Goal: Task Accomplishment & Management: Manage account settings

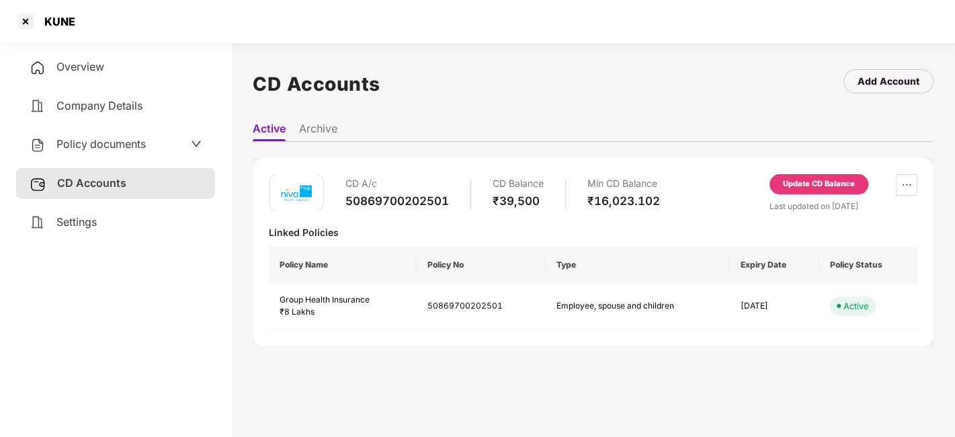
click at [132, 143] on span "Policy documents" at bounding box center [100, 143] width 89 height 13
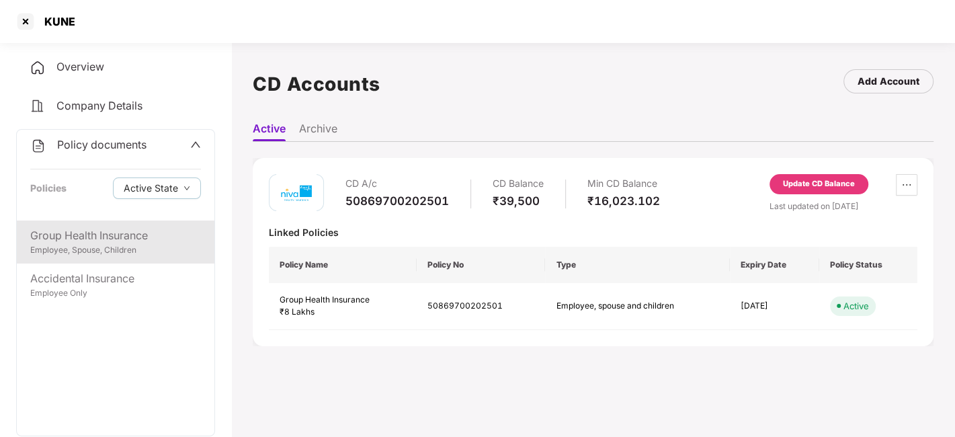
click at [45, 255] on div "Employee, Spouse, Children" at bounding box center [115, 250] width 171 height 13
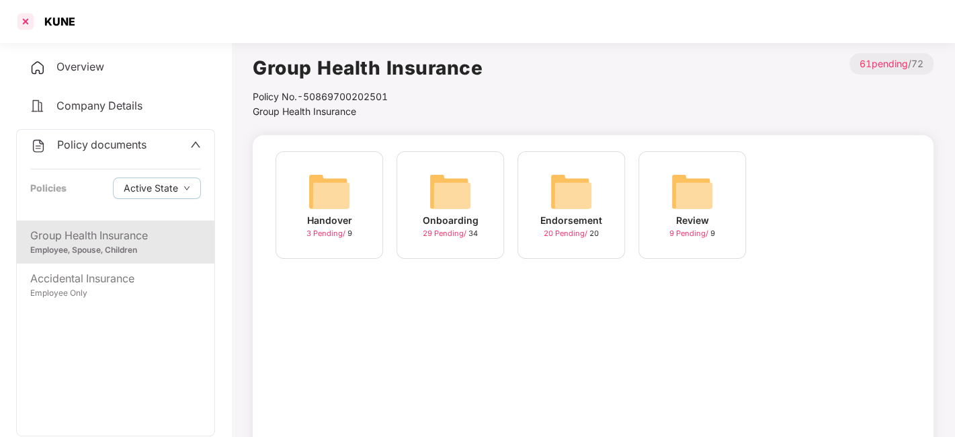
click at [22, 19] on div at bounding box center [26, 22] width 22 height 22
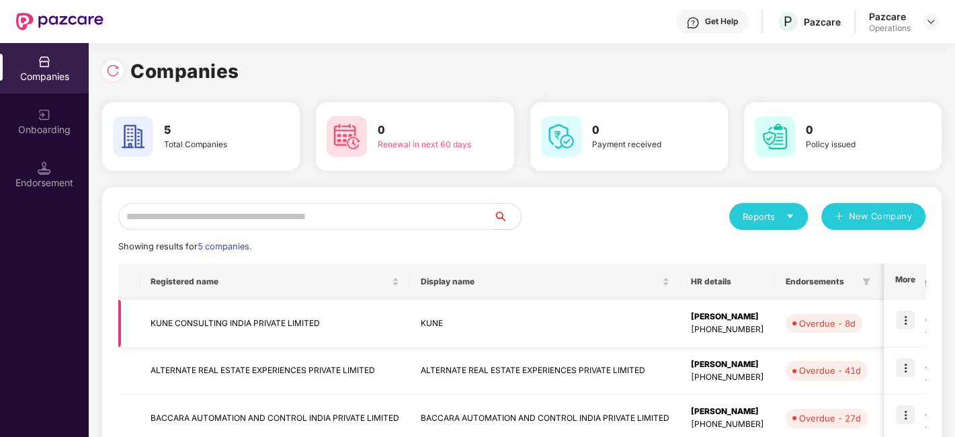
click at [217, 320] on td "KUNE CONSULTING INDIA PRIVATE LIMITED" at bounding box center [275, 324] width 270 height 48
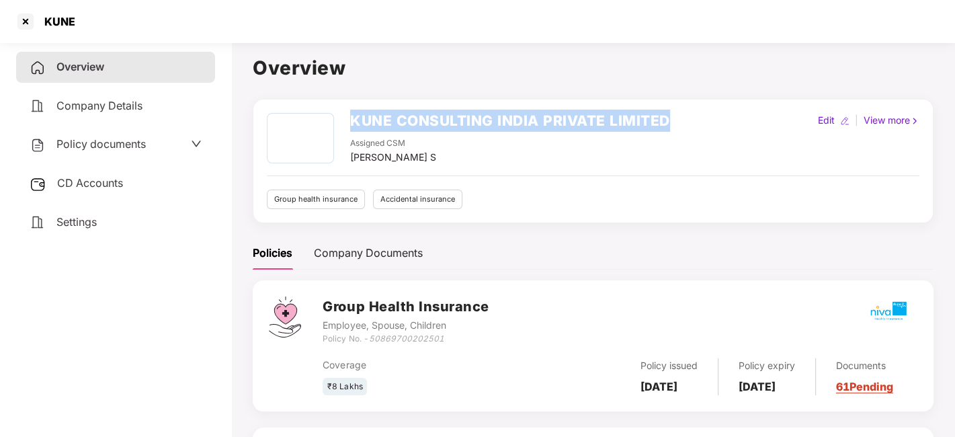
drag, startPoint x: 351, startPoint y: 118, endPoint x: 716, endPoint y: 102, distance: 365.4
click at [716, 102] on div "KUNE CONSULTING INDIA PRIVATE LIMITED Assigned CSM [PERSON_NAME] S Edit | View …" at bounding box center [593, 161] width 681 height 124
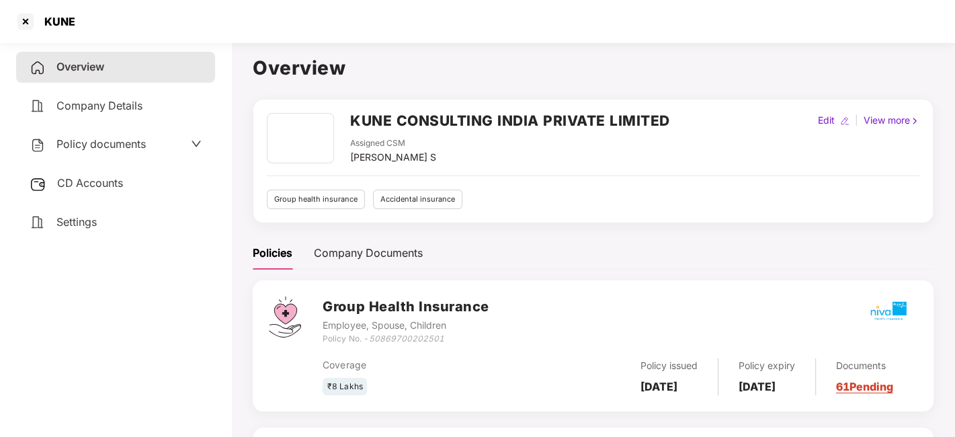
click at [463, 143] on div "Assigned CSM [PERSON_NAME] S" at bounding box center [510, 151] width 320 height 28
drag, startPoint x: 350, startPoint y: 155, endPoint x: 439, endPoint y: 160, distance: 89.5
click at [439, 160] on div "Assigned CSM [PERSON_NAME] S" at bounding box center [510, 151] width 320 height 28
copy div "[PERSON_NAME] S"
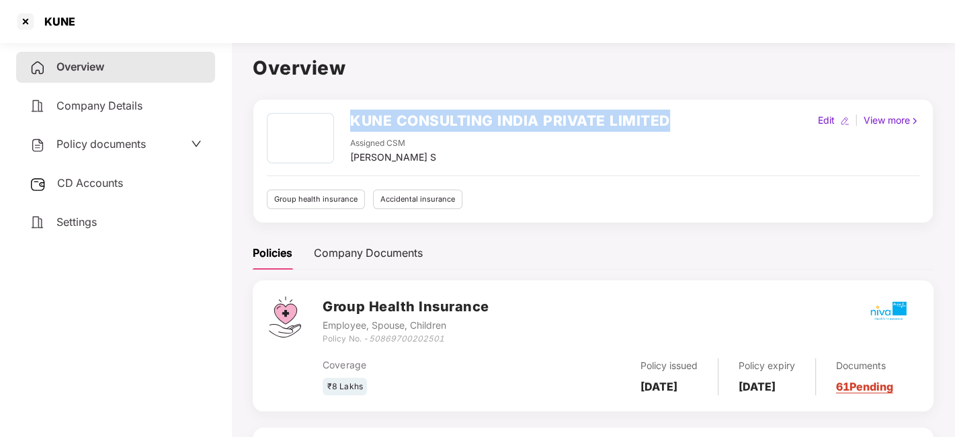
drag, startPoint x: 350, startPoint y: 124, endPoint x: 724, endPoint y: 122, distance: 373.8
click at [724, 122] on div "KUNE CONSULTING INDIA PRIVATE LIMITED Assigned CSM [PERSON_NAME] S Edit | View …" at bounding box center [593, 139] width 653 height 52
copy h2 "KUNE CONSULTING INDIA PRIVATE LIMITED"
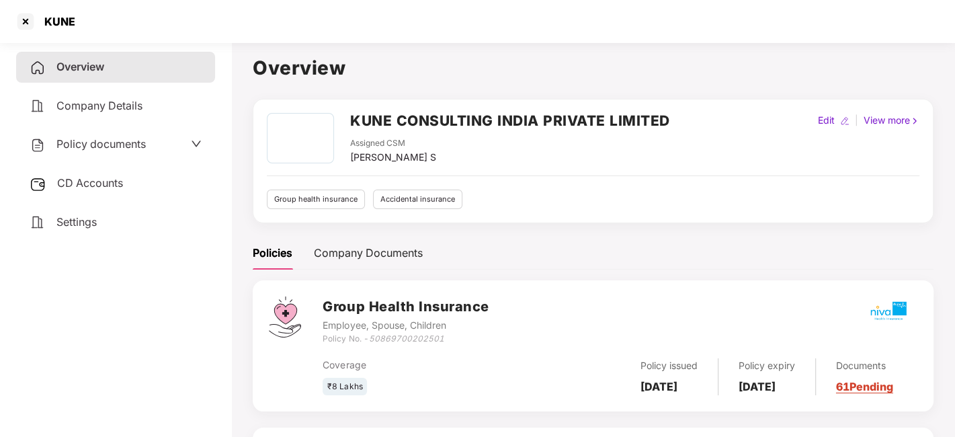
click at [414, 318] on div "Employee, Spouse, Children" at bounding box center [406, 325] width 166 height 15
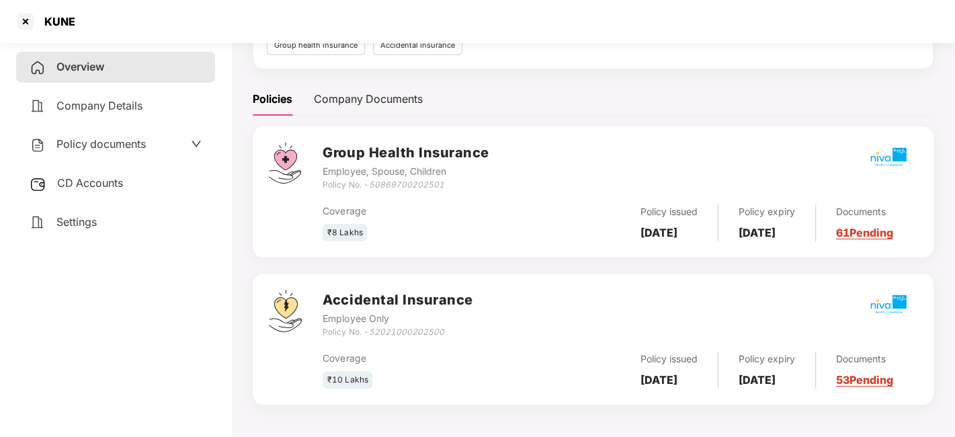
click at [104, 147] on span "Policy documents" at bounding box center [100, 143] width 89 height 13
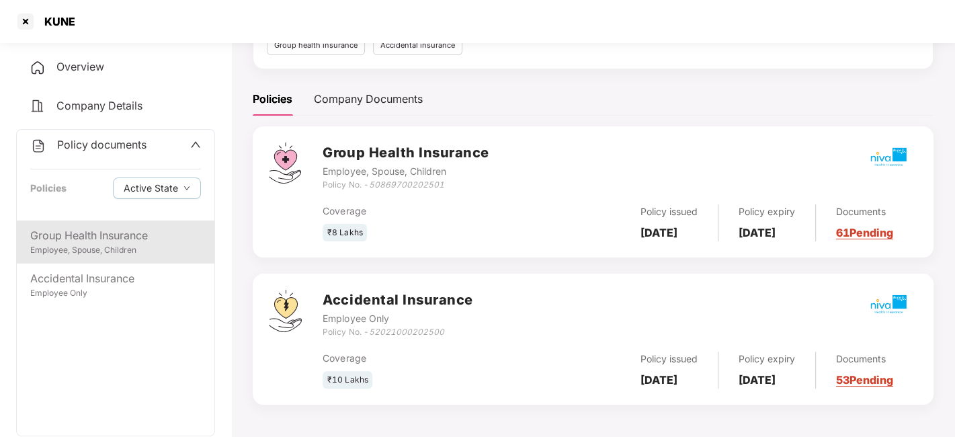
click at [95, 231] on div "Group Health Insurance" at bounding box center [115, 235] width 171 height 17
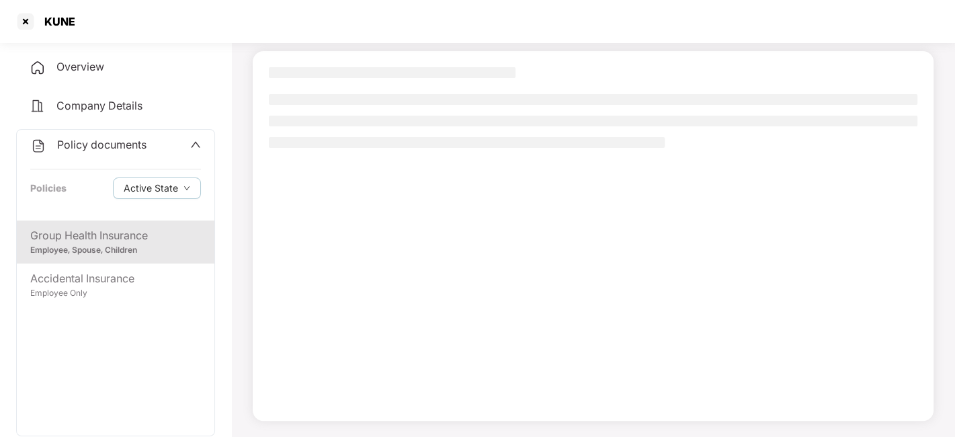
scroll to position [83, 0]
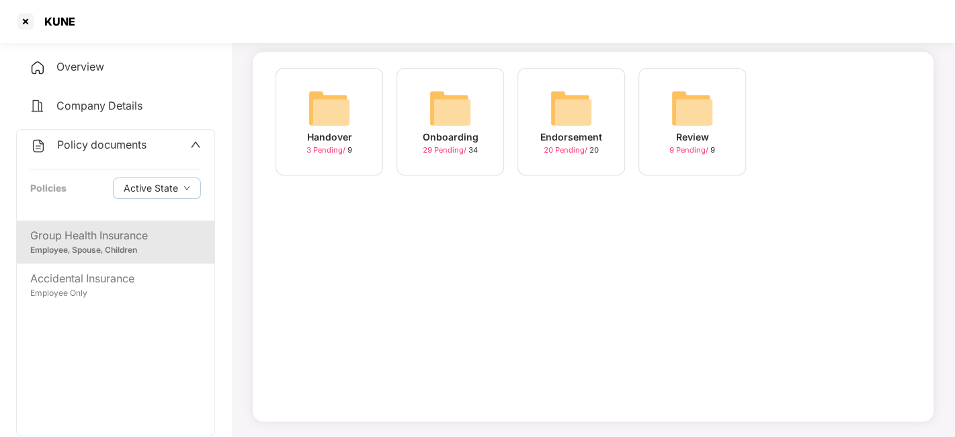
click at [438, 152] on span "29 Pending /" at bounding box center [446, 149] width 46 height 9
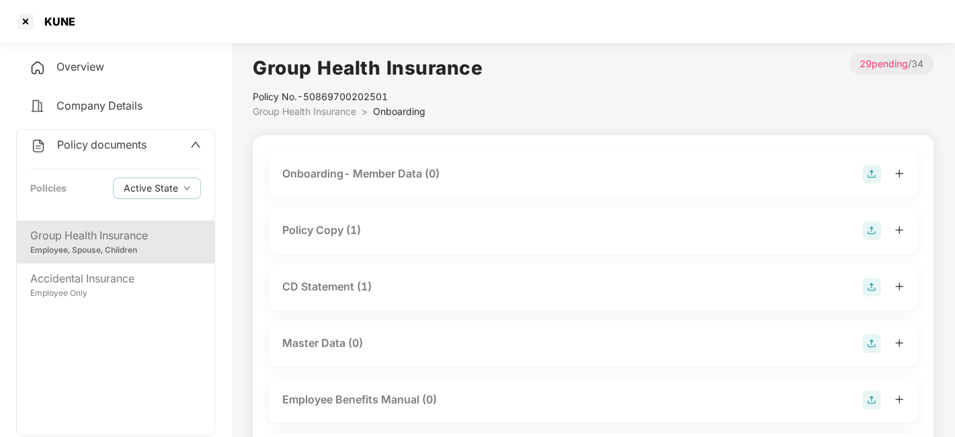
click at [329, 231] on div "Policy Copy (1)" at bounding box center [321, 230] width 79 height 17
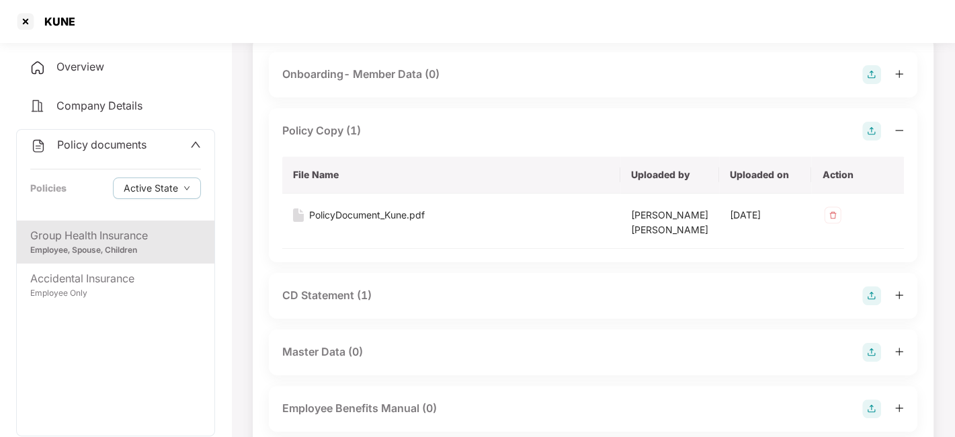
scroll to position [108, 0]
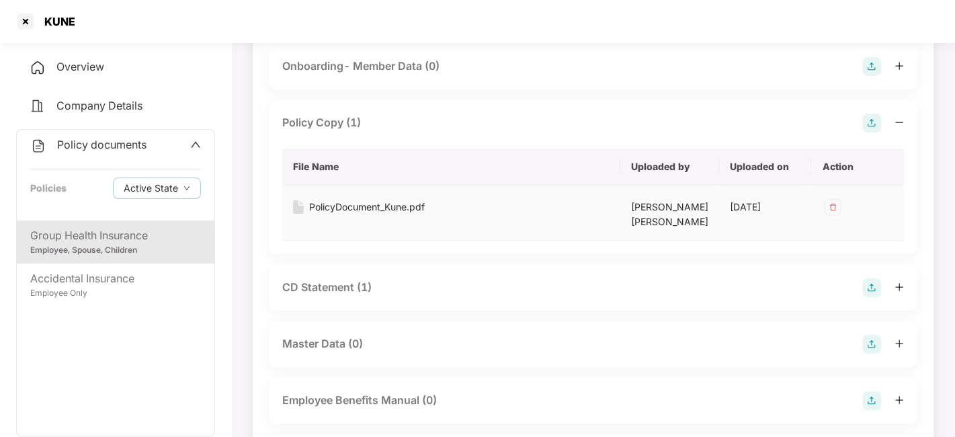
click at [372, 204] on div "PolicyDocument_Kune.pdf" at bounding box center [367, 207] width 116 height 15
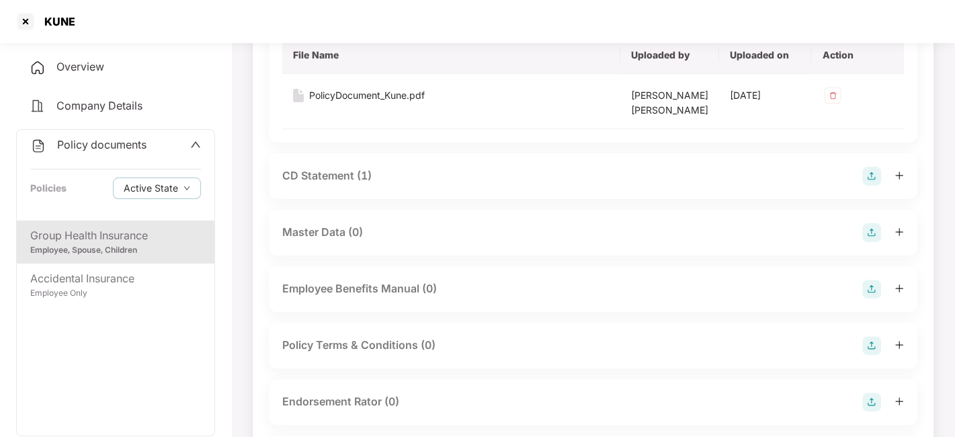
click at [317, 182] on div "CD Statement (1)" at bounding box center [326, 175] width 89 height 17
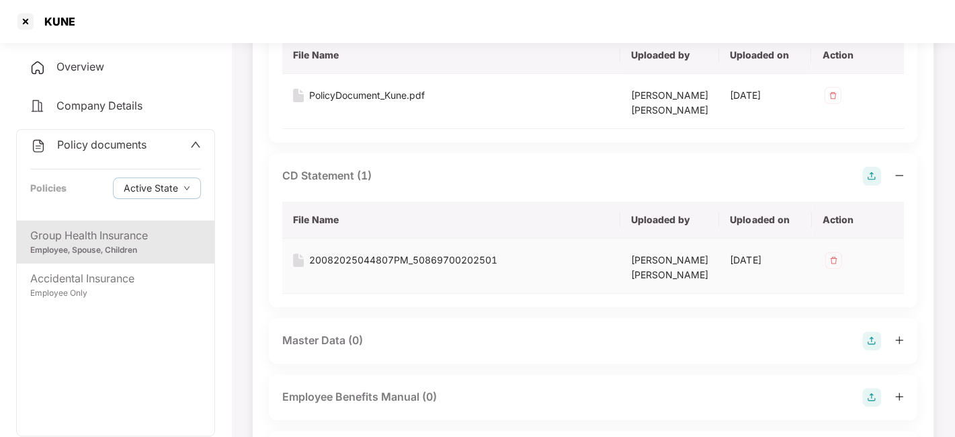
click at [342, 262] on div "20082025044807PM_50869700202501" at bounding box center [403, 260] width 188 height 15
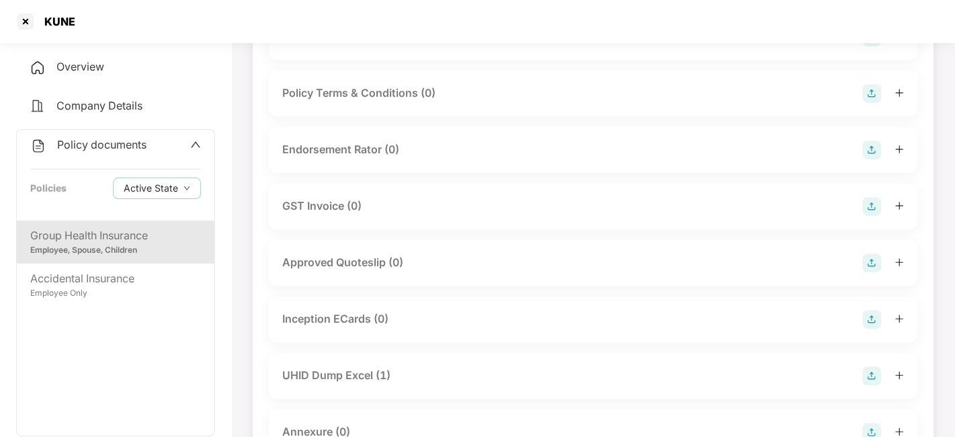
scroll to position [676, 0]
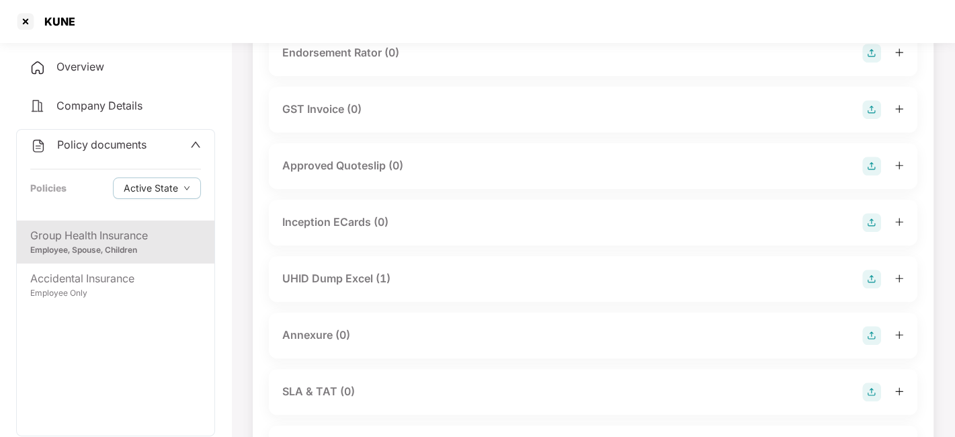
click at [348, 277] on div "UHID Dump Excel (1)" at bounding box center [336, 278] width 108 height 17
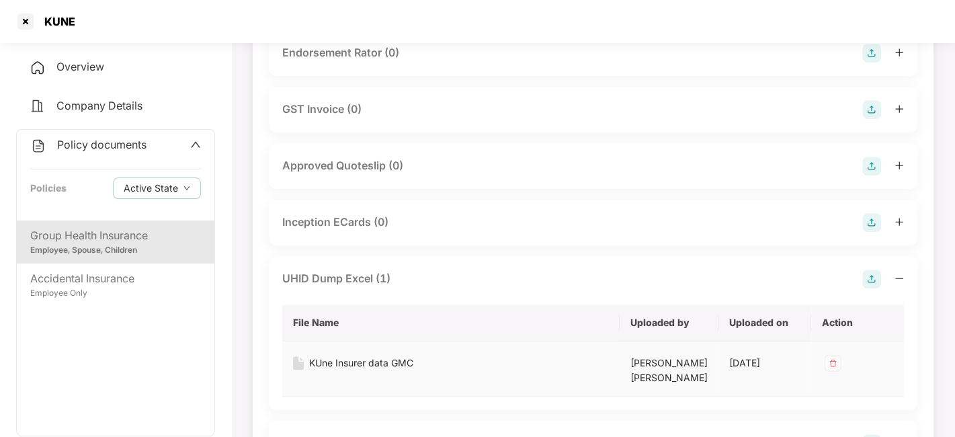
click at [344, 364] on div "KUne Insurer data GMC" at bounding box center [361, 363] width 104 height 15
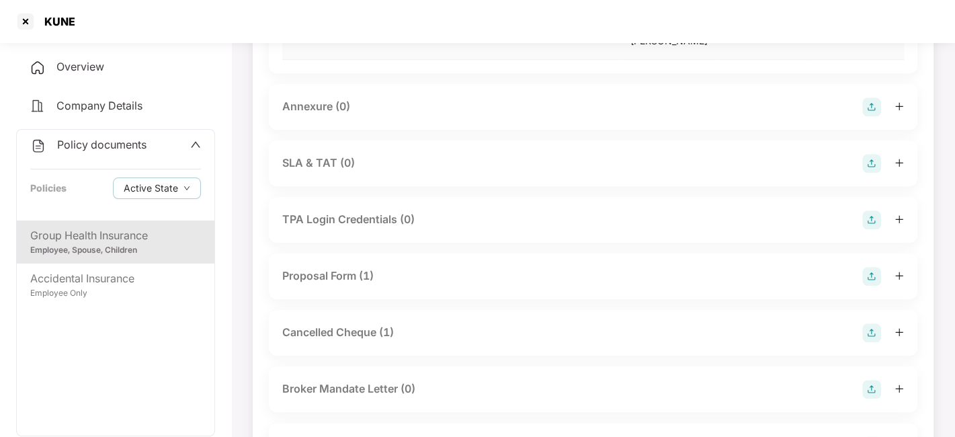
scroll to position [1012, 0]
click at [330, 273] on div "Proposal Form (1)" at bounding box center [327, 277] width 91 height 17
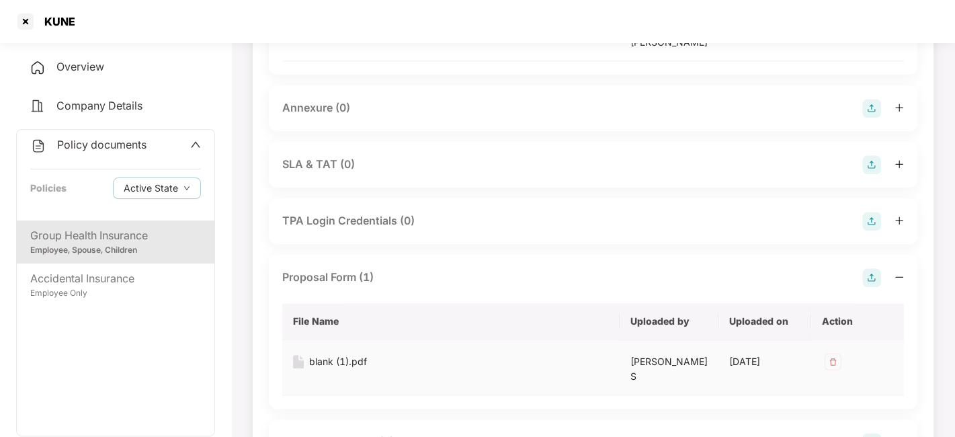
click at [327, 356] on div "blank (1).pdf" at bounding box center [338, 361] width 58 height 15
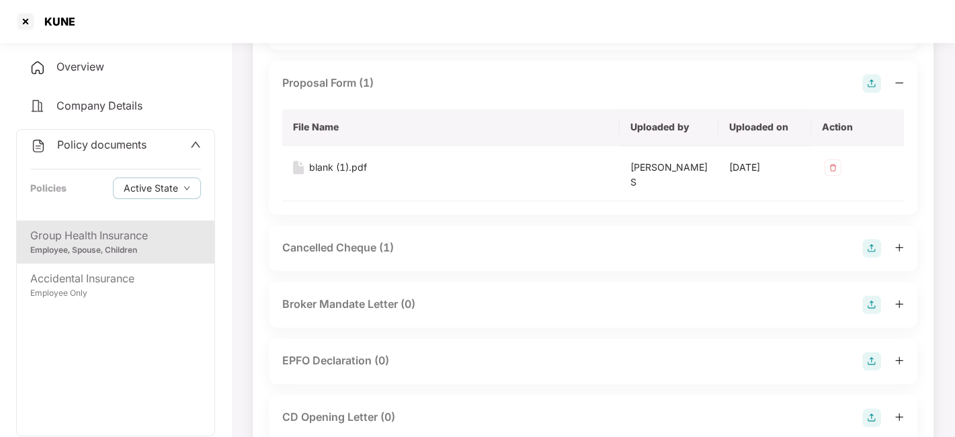
click at [331, 239] on div "Cancelled Cheque (1)" at bounding box center [338, 247] width 112 height 17
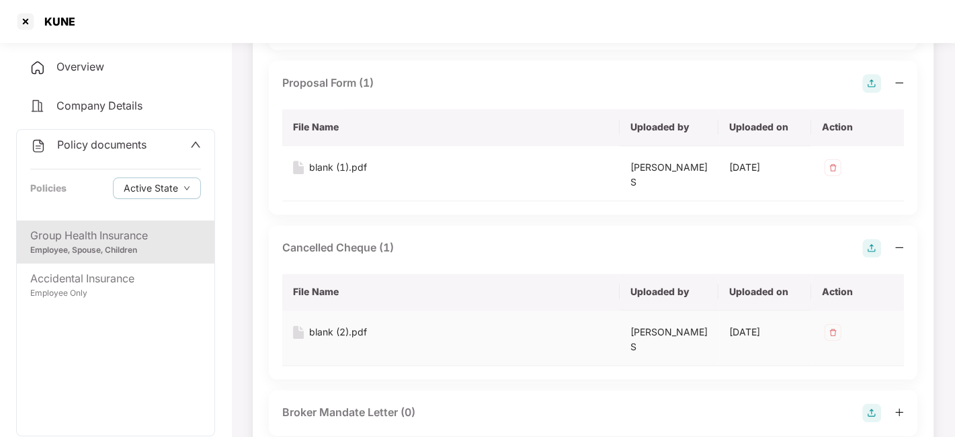
click at [321, 325] on div "blank (2).pdf" at bounding box center [338, 332] width 58 height 15
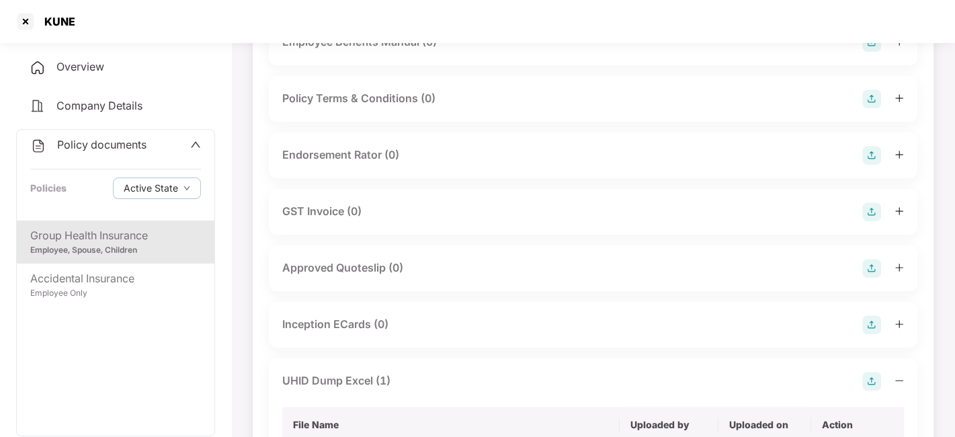
scroll to position [573, 0]
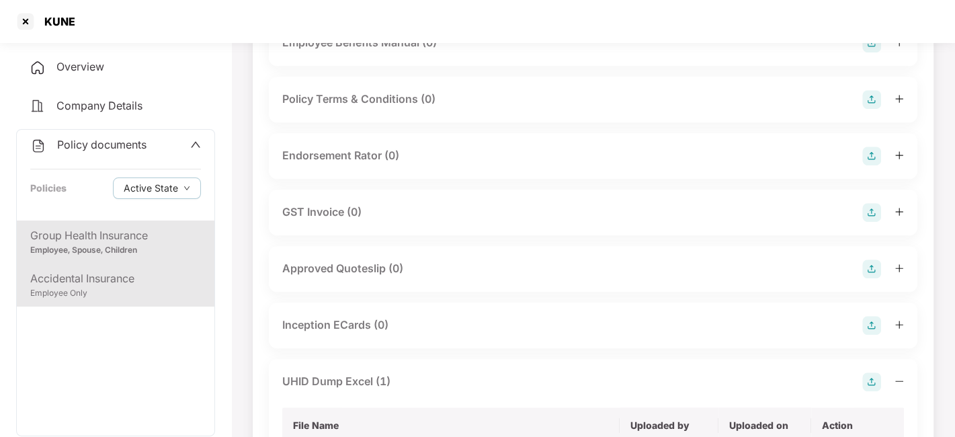
click at [130, 290] on div "Employee Only" at bounding box center [115, 293] width 171 height 13
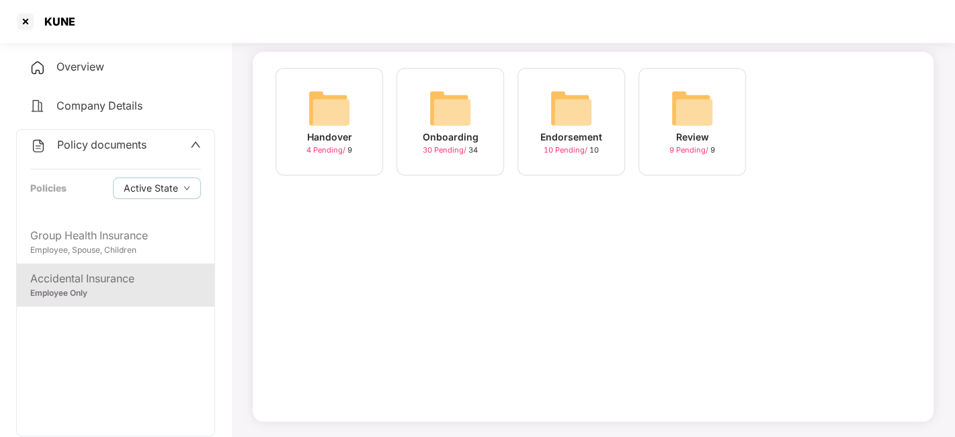
click at [450, 149] on span "30 Pending /" at bounding box center [446, 149] width 46 height 9
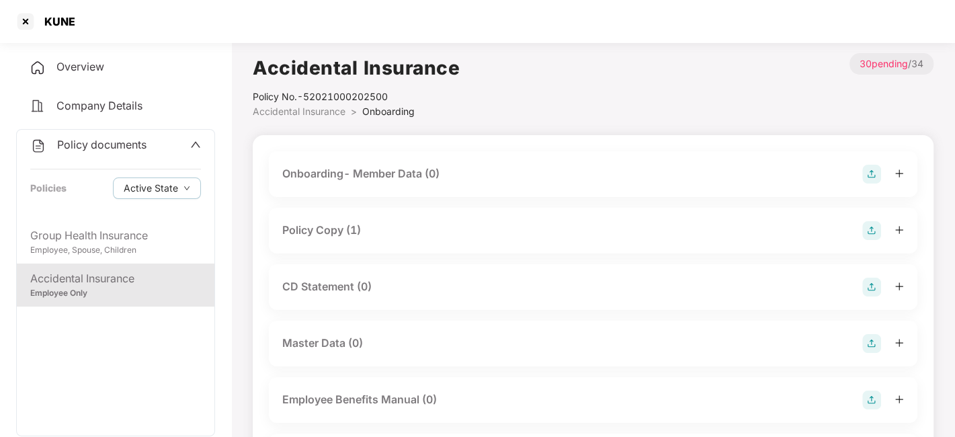
click at [310, 238] on div "Policy Copy (1)" at bounding box center [321, 230] width 79 height 17
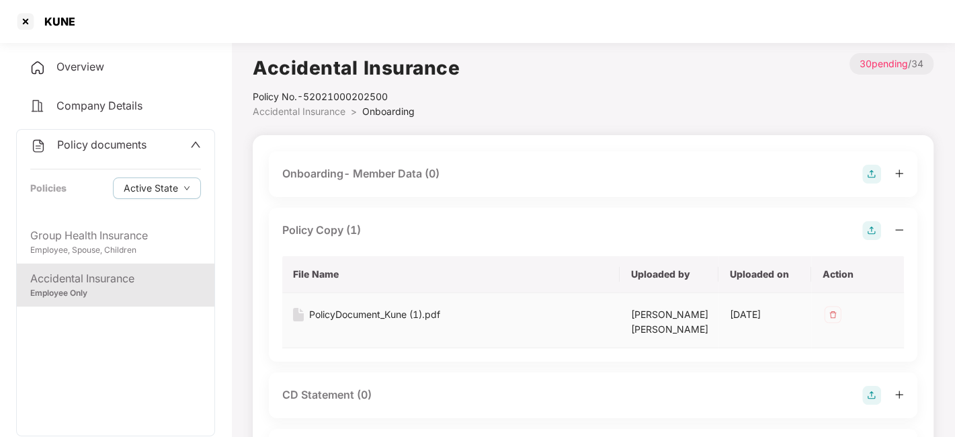
click at [344, 317] on div "PolicyDocument_Kune (1).pdf" at bounding box center [374, 314] width 131 height 15
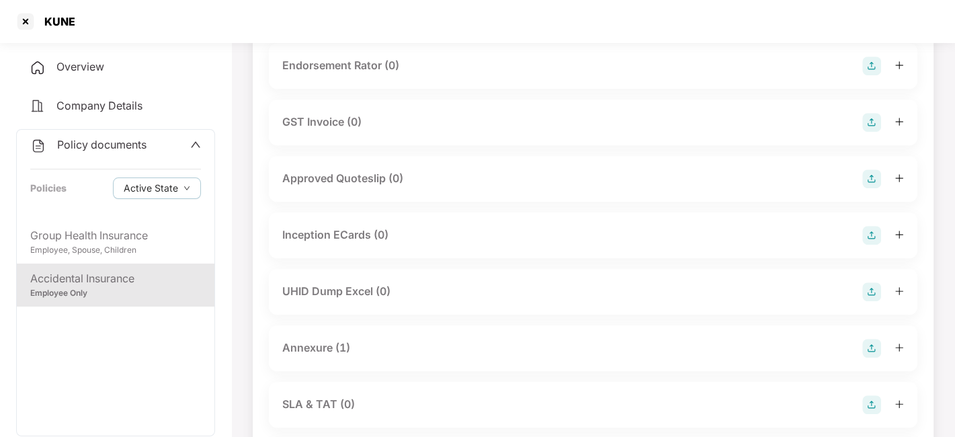
scroll to position [559, 0]
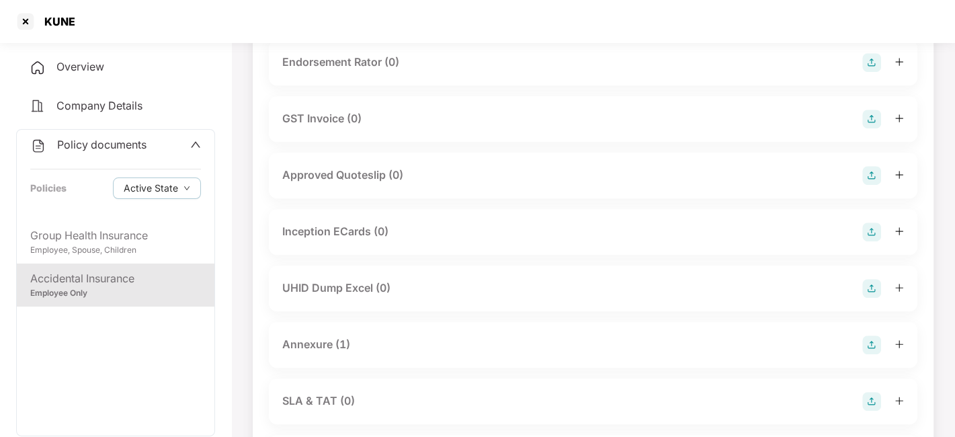
click at [315, 344] on div "Annexure (1)" at bounding box center [316, 344] width 68 height 17
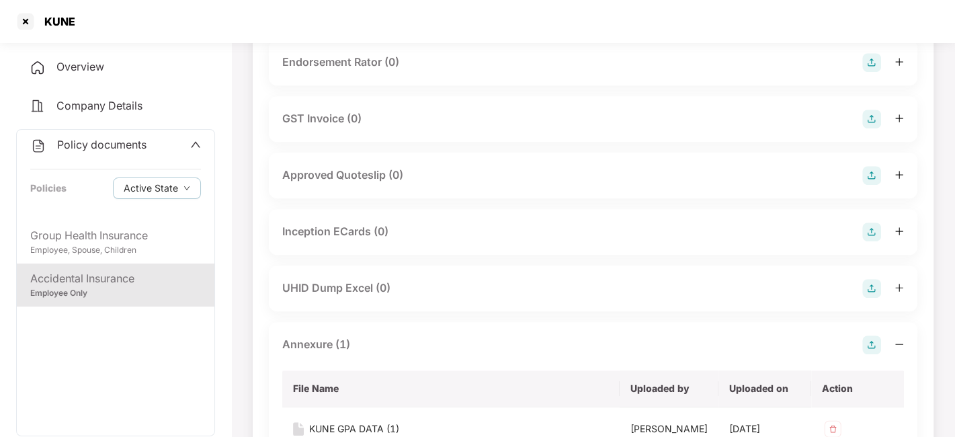
scroll to position [658, 0]
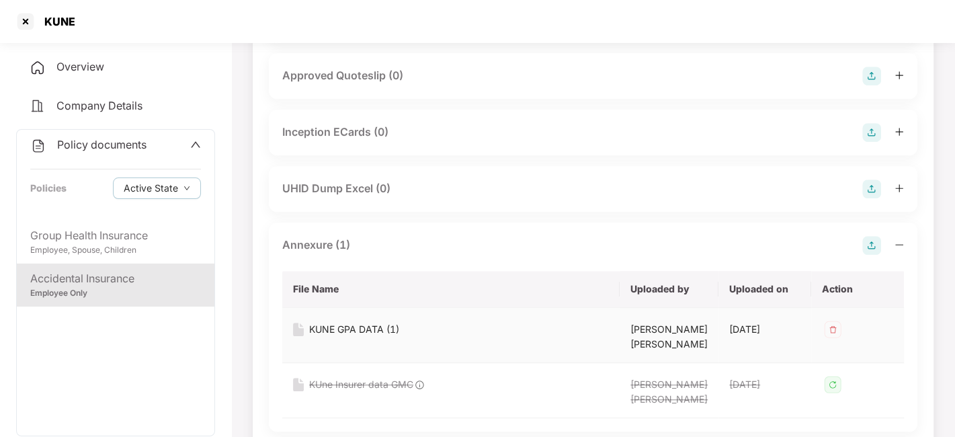
click at [339, 331] on div "KUNE GPA DATA (1)" at bounding box center [354, 329] width 90 height 15
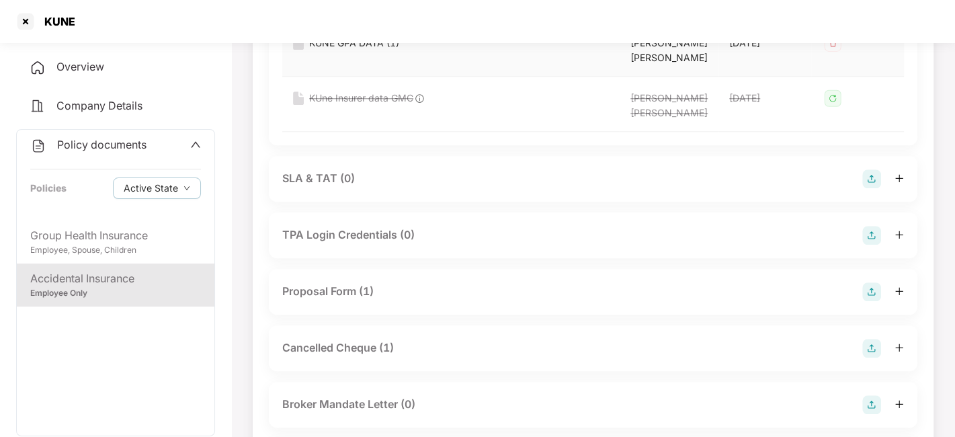
scroll to position [955, 0]
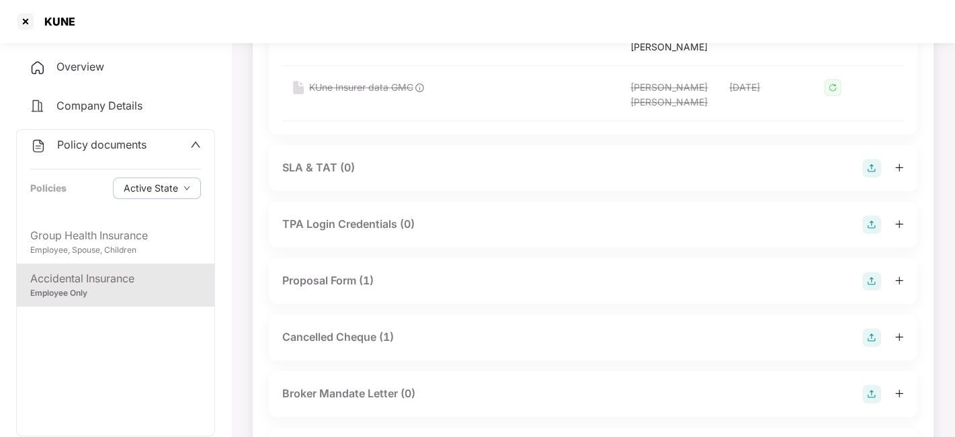
click at [337, 287] on div "Proposal Form (1)" at bounding box center [327, 280] width 91 height 17
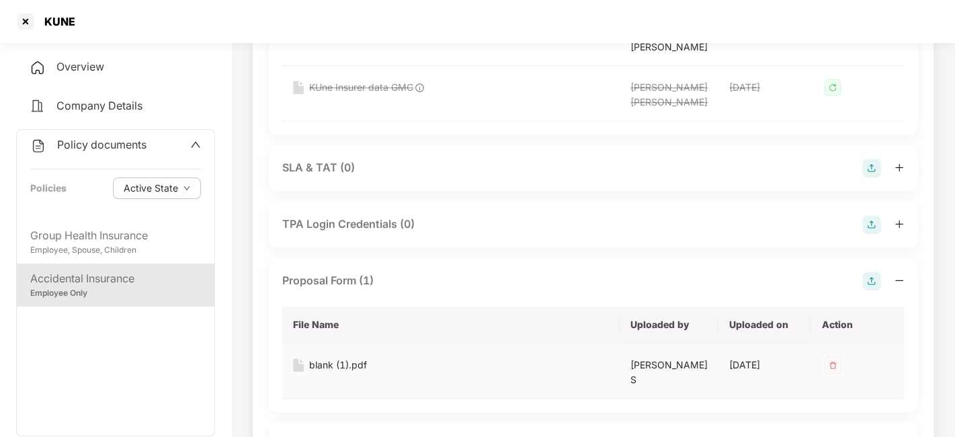
click at [321, 364] on div "blank (1).pdf" at bounding box center [338, 365] width 58 height 15
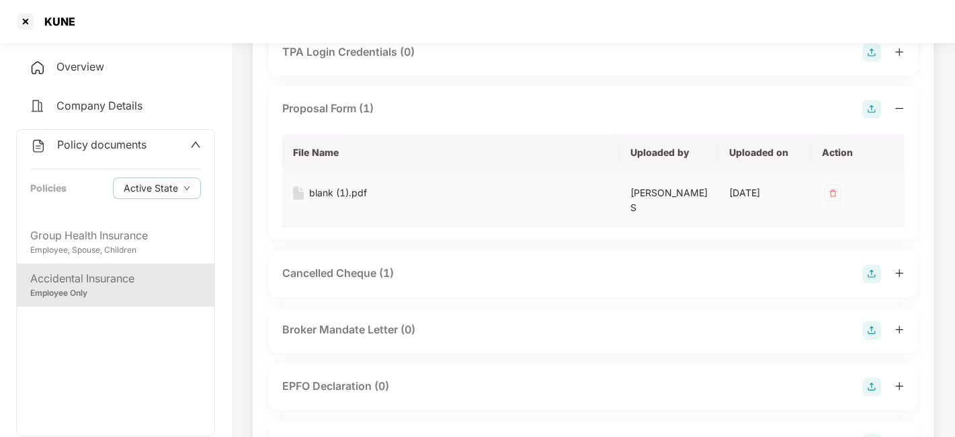
scroll to position [1164, 0]
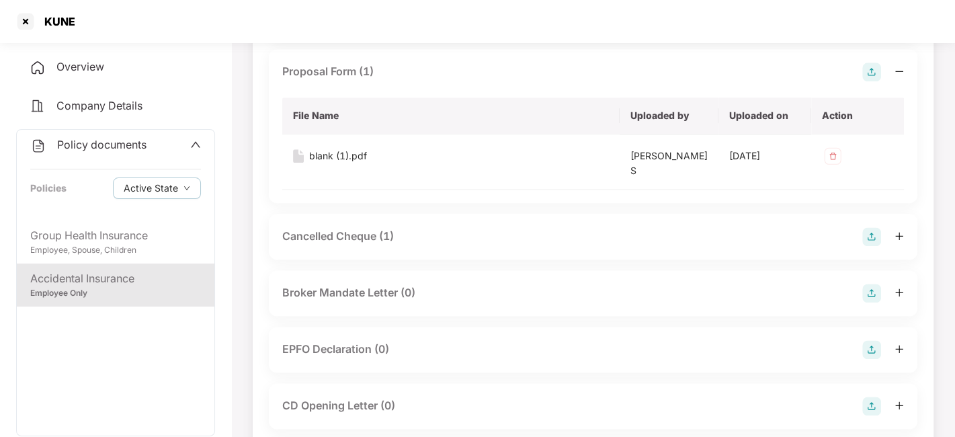
click at [342, 228] on div "Cancelled Cheque (1)" at bounding box center [338, 236] width 112 height 17
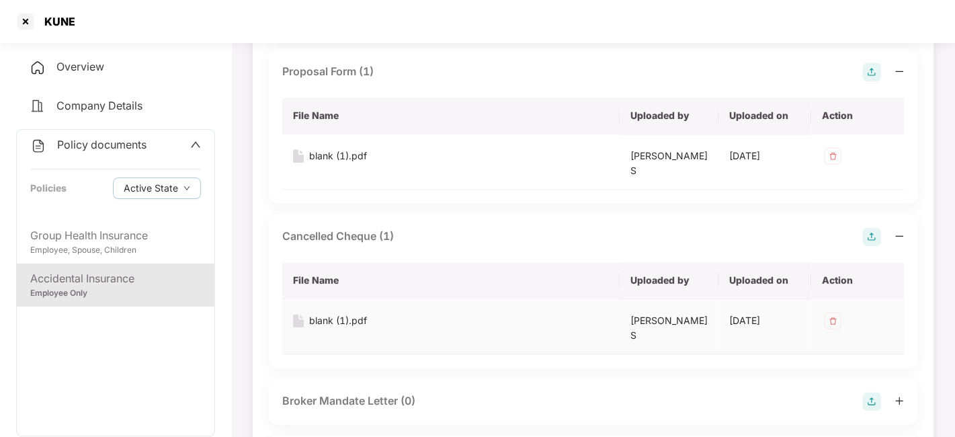
click at [327, 313] on div "blank (1).pdf" at bounding box center [338, 320] width 58 height 15
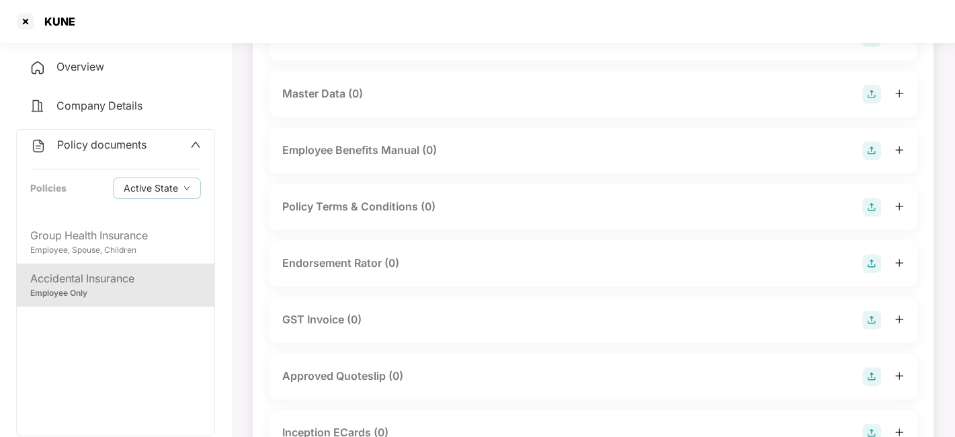
scroll to position [385, 0]
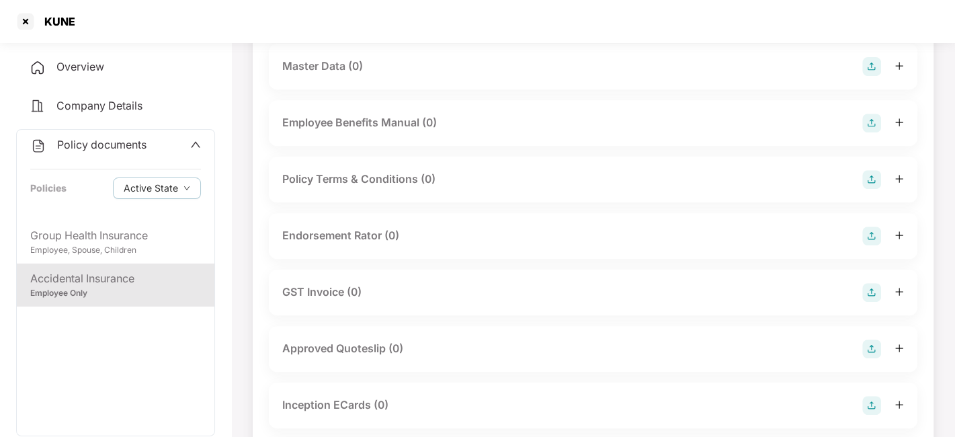
click at [194, 141] on icon "up" at bounding box center [195, 144] width 11 height 11
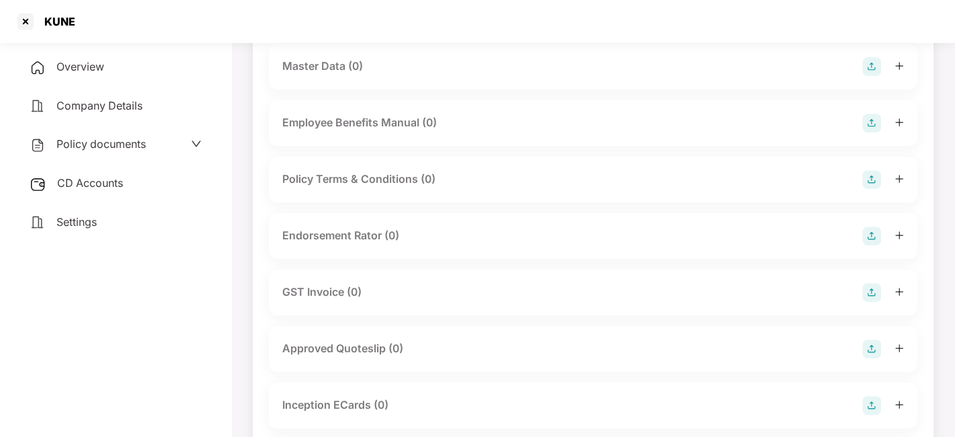
click at [79, 179] on span "CD Accounts" at bounding box center [90, 182] width 66 height 13
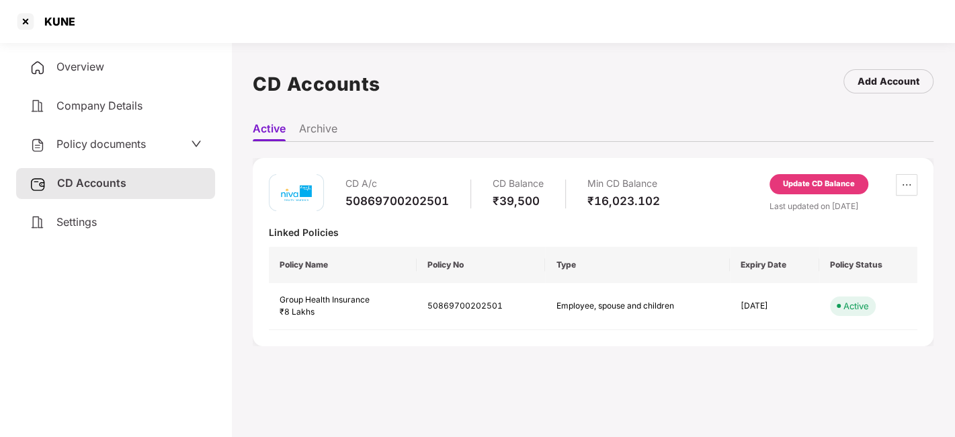
scroll to position [36, 0]
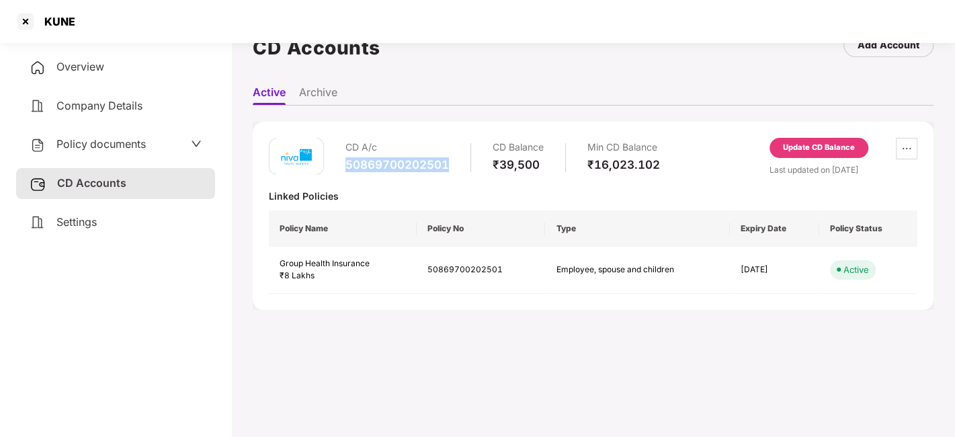
drag, startPoint x: 346, startPoint y: 161, endPoint x: 455, endPoint y: 158, distance: 109.6
click at [455, 158] on div "CD A/c 50869700202501 CD Balance ₹39,500 Min CD Balance ₹16,023.102" at bounding box center [503, 157] width 315 height 38
copy div "50869700202501"
click at [84, 147] on span "Policy documents" at bounding box center [100, 143] width 89 height 13
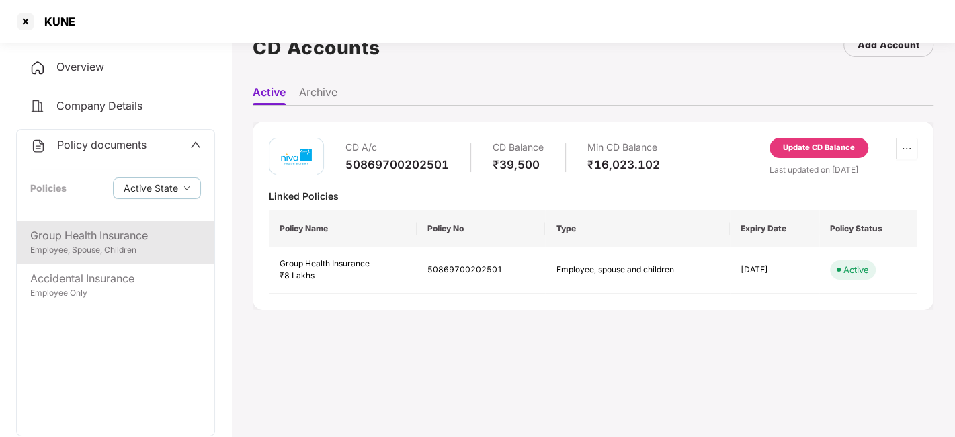
click at [95, 248] on div "Employee, Spouse, Children" at bounding box center [115, 250] width 171 height 13
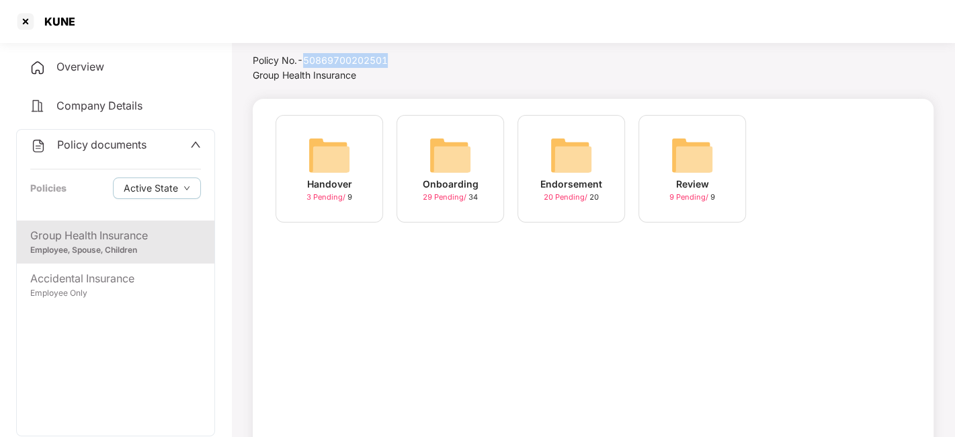
drag, startPoint x: 392, startPoint y: 58, endPoint x: 305, endPoint y: 58, distance: 86.7
click at [305, 58] on div "Policy No.- 50869700202501" at bounding box center [368, 60] width 230 height 15
copy div "50869700202501"
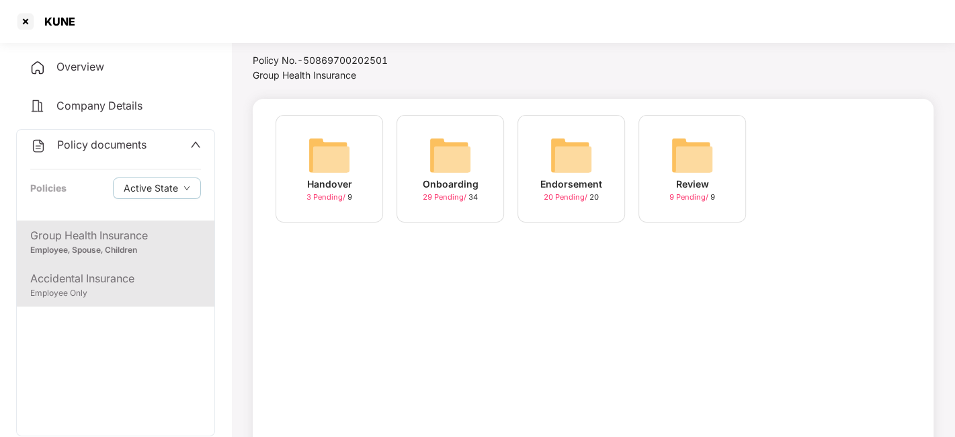
click at [95, 277] on div "Accidental Insurance" at bounding box center [115, 278] width 171 height 17
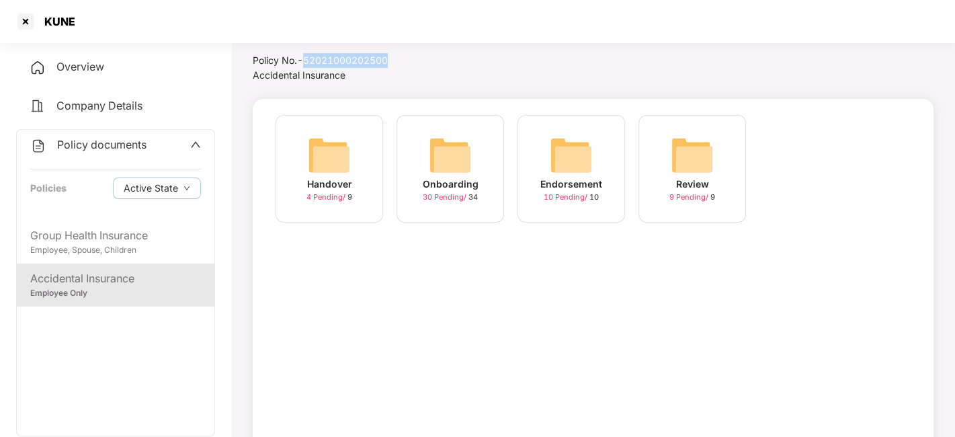
drag, startPoint x: 390, startPoint y: 56, endPoint x: 305, endPoint y: 52, distance: 84.8
click at [305, 53] on div "Policy No.- 52021000202500" at bounding box center [356, 60] width 207 height 15
copy div "52021000202500"
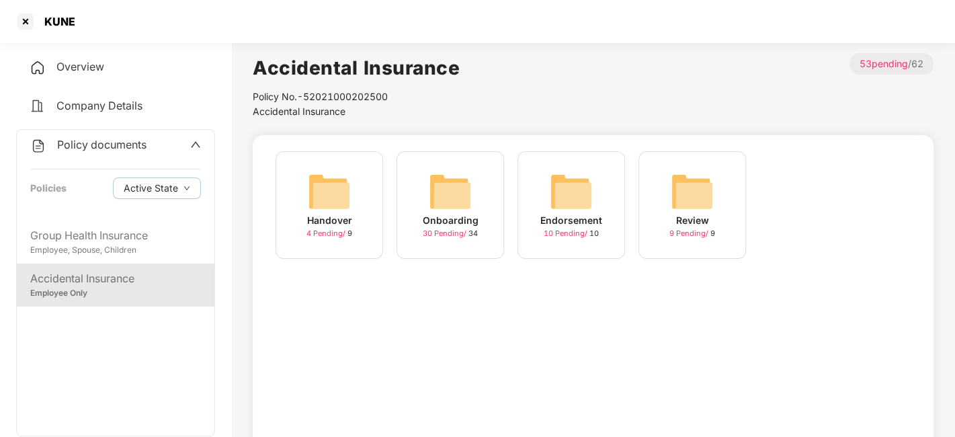
click at [111, 68] on div "Overview" at bounding box center [115, 67] width 199 height 31
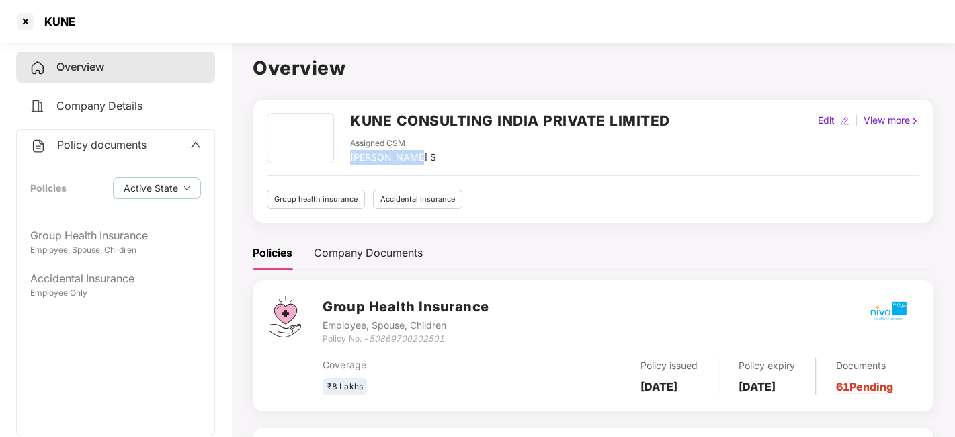
drag, startPoint x: 350, startPoint y: 155, endPoint x: 442, endPoint y: 156, distance: 92.1
click at [442, 156] on div "Assigned CSM [PERSON_NAME] S" at bounding box center [510, 151] width 320 height 28
copy div "[PERSON_NAME] S"
click at [194, 151] on span at bounding box center [195, 144] width 11 height 17
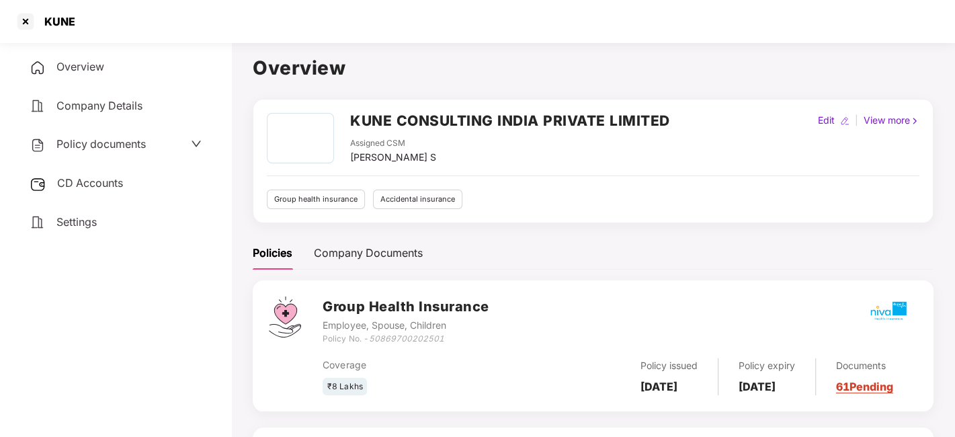
click at [83, 216] on span "Settings" at bounding box center [76, 221] width 40 height 13
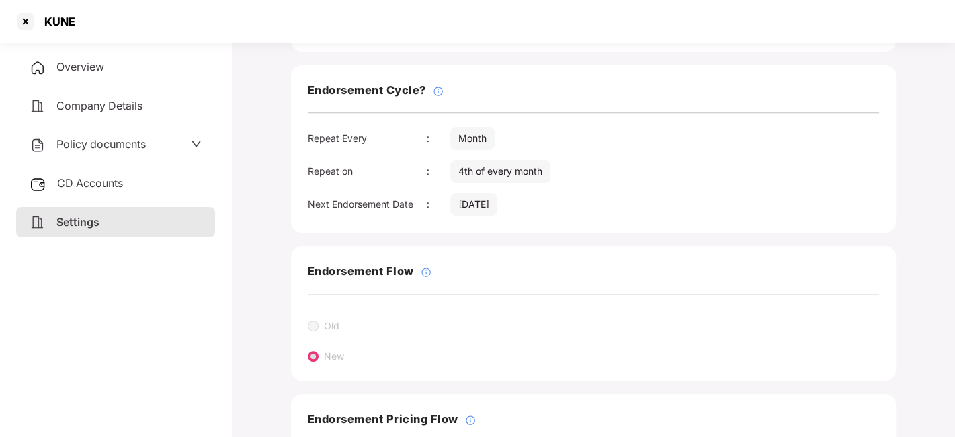
scroll to position [294, 0]
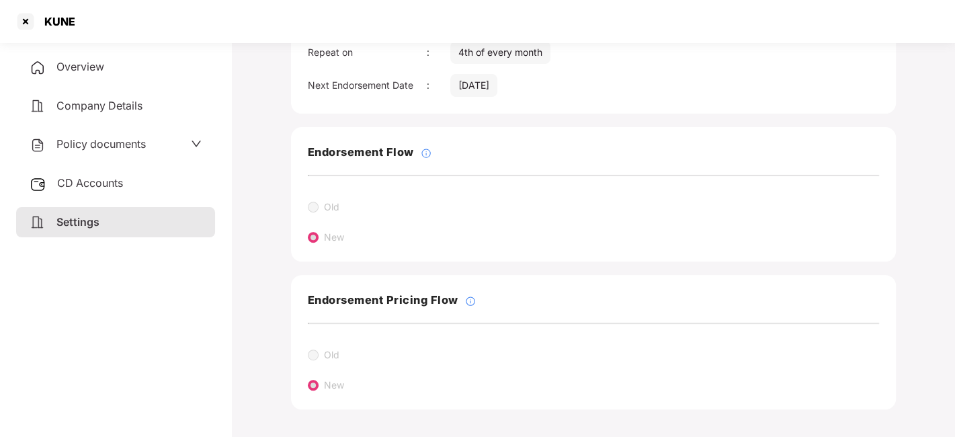
click at [151, 147] on div "Policy documents" at bounding box center [116, 144] width 172 height 17
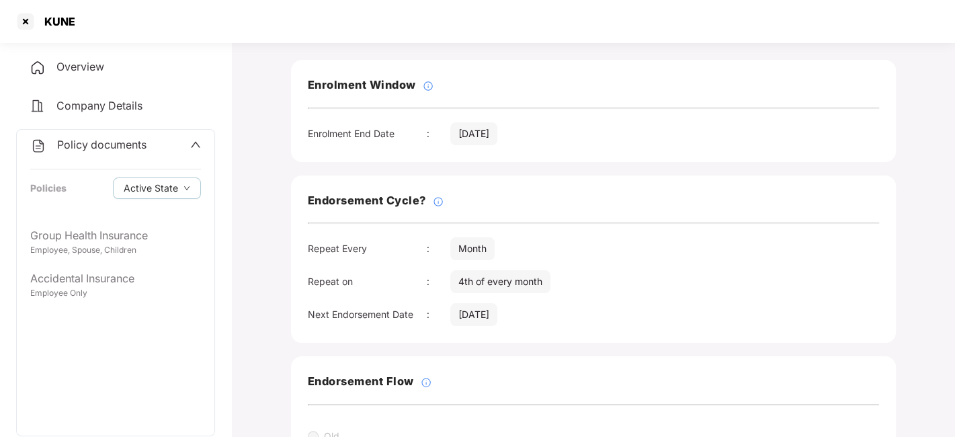
scroll to position [0, 0]
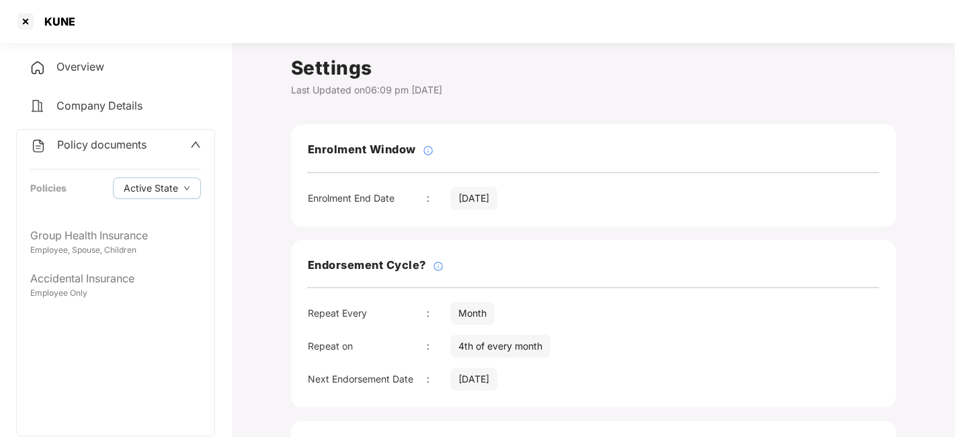
click at [184, 143] on div "Policy documents" at bounding box center [115, 144] width 171 height 17
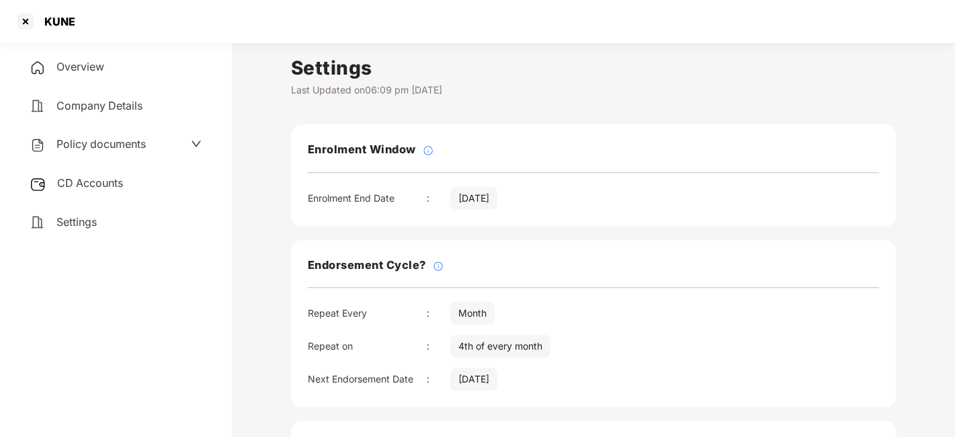
click at [99, 187] on span "CD Accounts" at bounding box center [90, 182] width 66 height 13
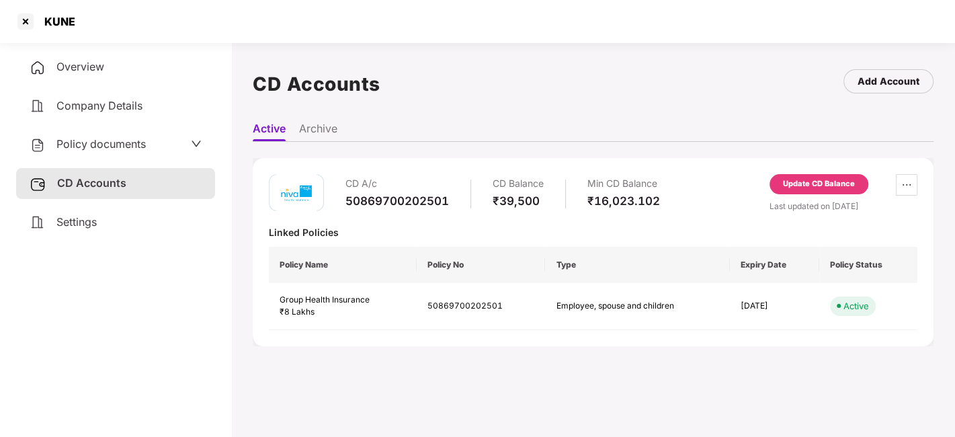
click at [845, 175] on div "Update CD Balance" at bounding box center [819, 184] width 99 height 20
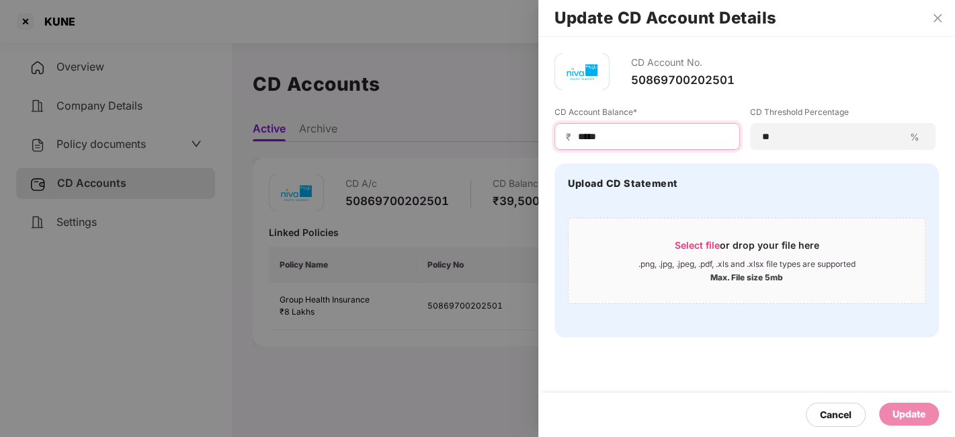
drag, startPoint x: 612, startPoint y: 141, endPoint x: 495, endPoint y: 145, distance: 117.7
click at [495, 145] on div "Update CD Account Details CD Account No. 50869700202501 CD Account Balance* ₹ *…" at bounding box center [477, 218] width 955 height 437
type input "*******"
click at [906, 409] on div "Update" at bounding box center [909, 414] width 33 height 15
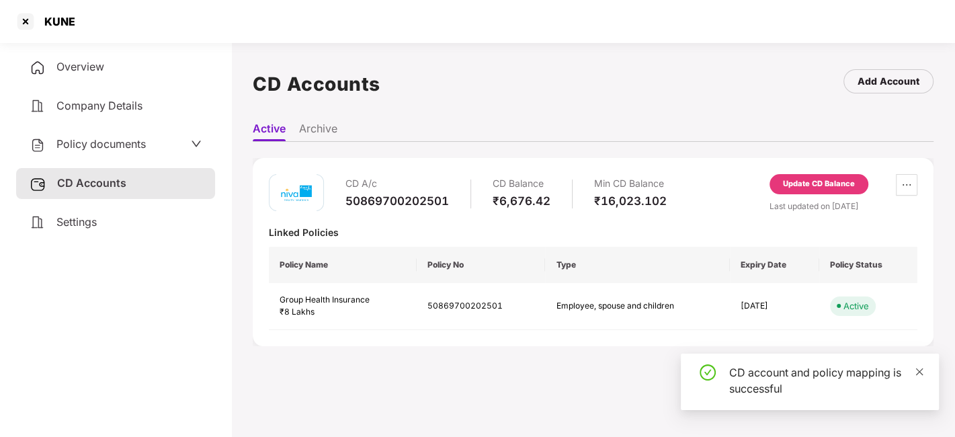
click at [920, 374] on icon "close" at bounding box center [919, 371] width 9 height 9
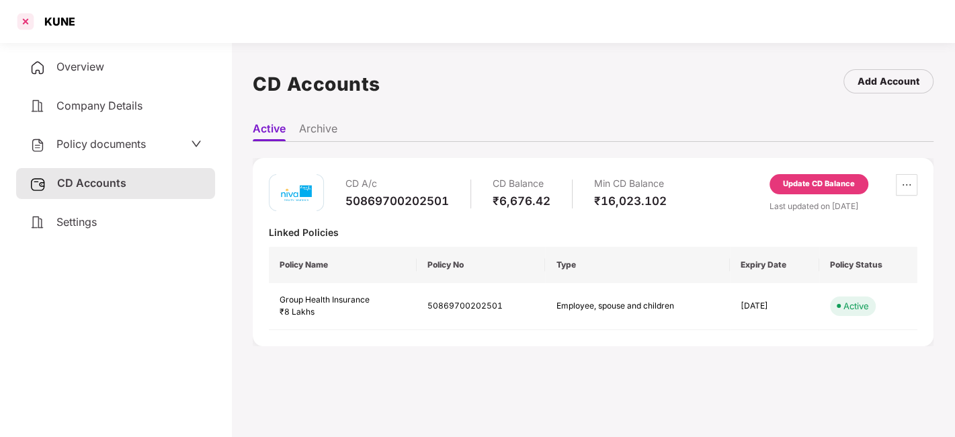
click at [23, 27] on div at bounding box center [26, 22] width 22 height 22
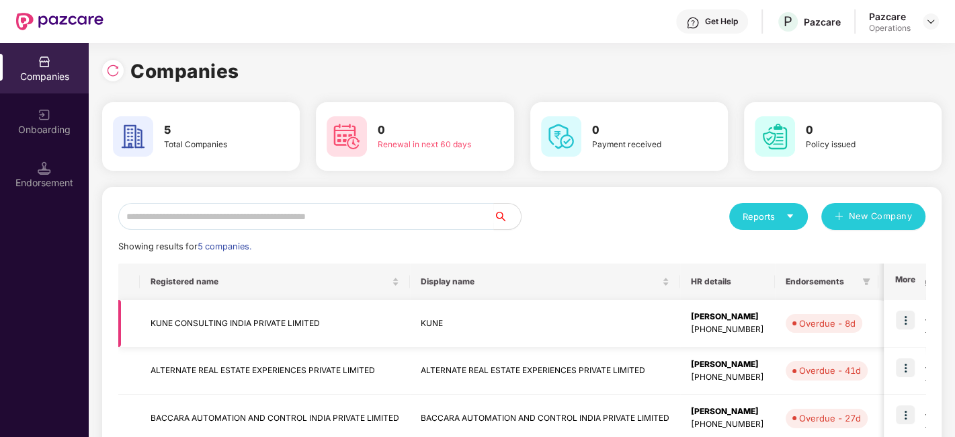
click at [906, 326] on img at bounding box center [905, 320] width 19 height 19
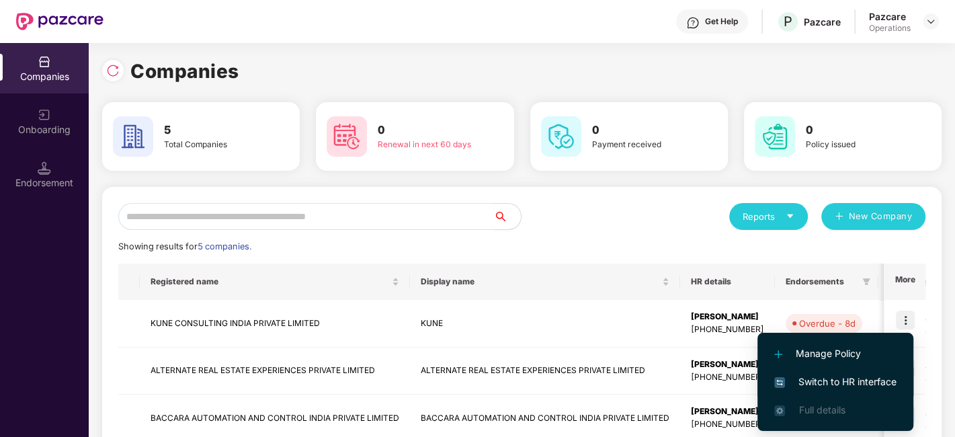
click at [817, 383] on span "Switch to HR interface" at bounding box center [835, 381] width 122 height 15
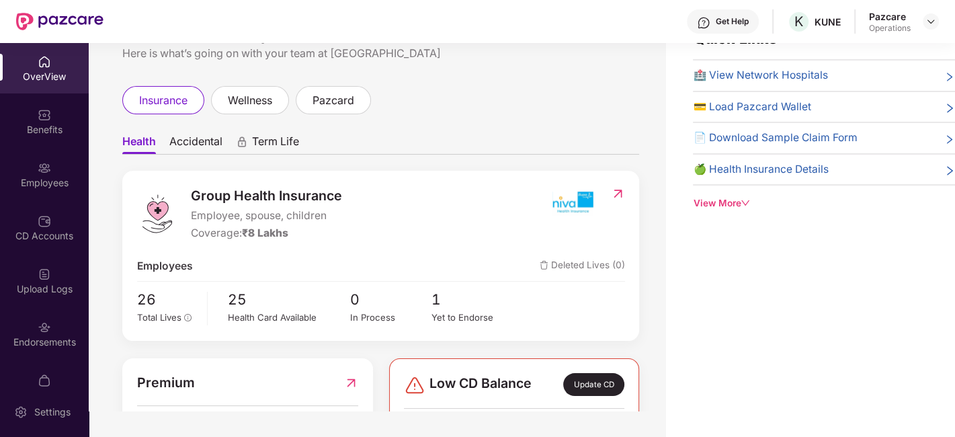
scroll to position [104, 0]
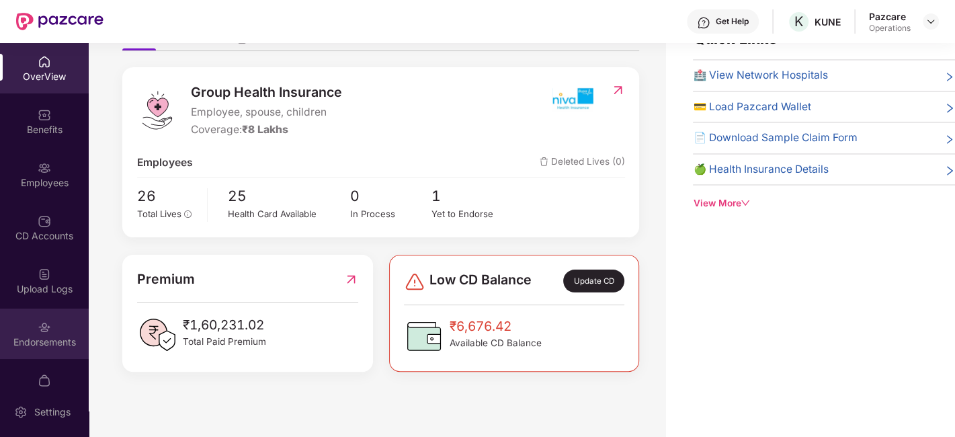
click at [31, 331] on div "Endorsements" at bounding box center [44, 334] width 89 height 50
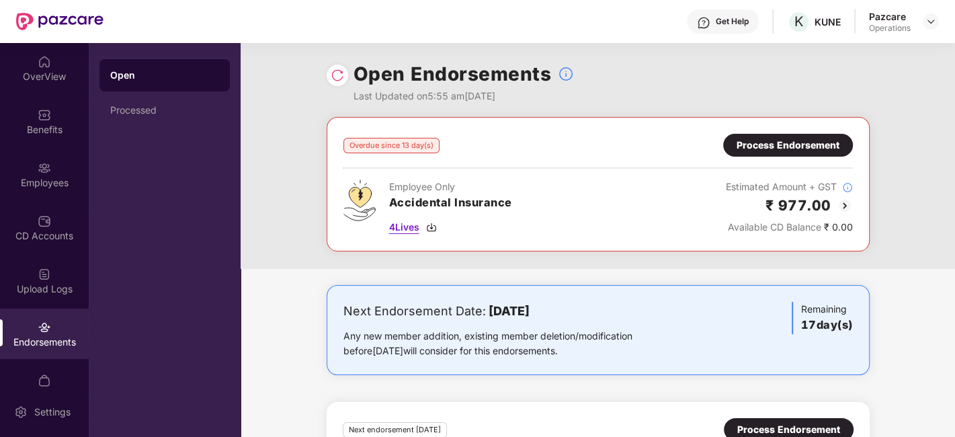
click at [407, 227] on span "4 Lives" at bounding box center [404, 227] width 30 height 15
click at [342, 72] on img at bounding box center [337, 75] width 13 height 13
click at [38, 233] on div "CD Accounts" at bounding box center [44, 235] width 89 height 13
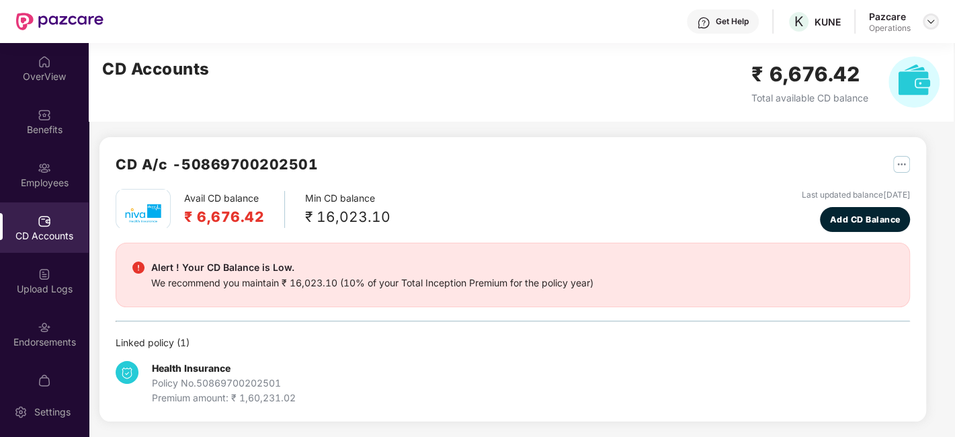
click at [929, 20] on img at bounding box center [931, 21] width 11 height 11
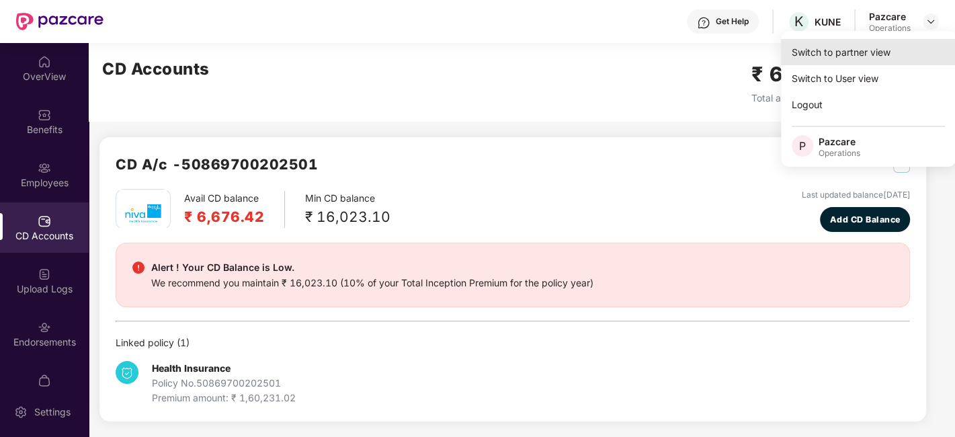
click at [850, 51] on div "Switch to partner view" at bounding box center [868, 52] width 175 height 26
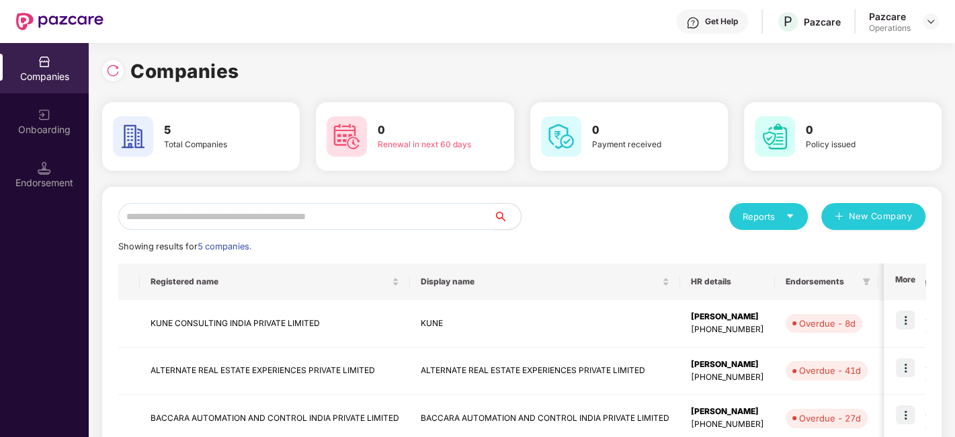
click at [282, 215] on input "text" at bounding box center [306, 216] width 376 height 27
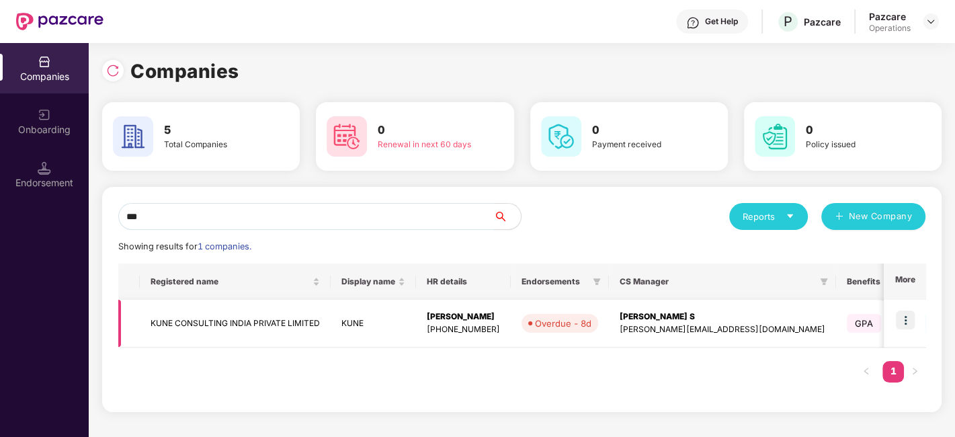
type input "***"
click at [200, 316] on td "KUNE CONSULTING INDIA PRIVATE LIMITED" at bounding box center [235, 324] width 191 height 48
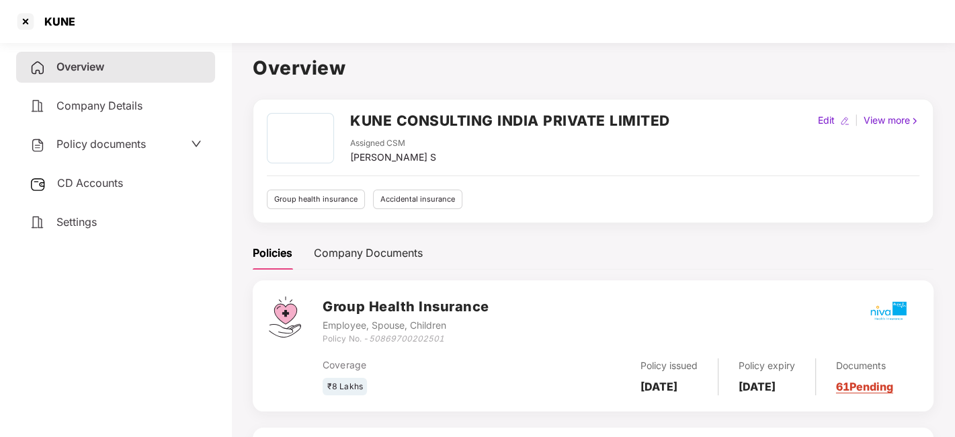
scroll to position [160, 0]
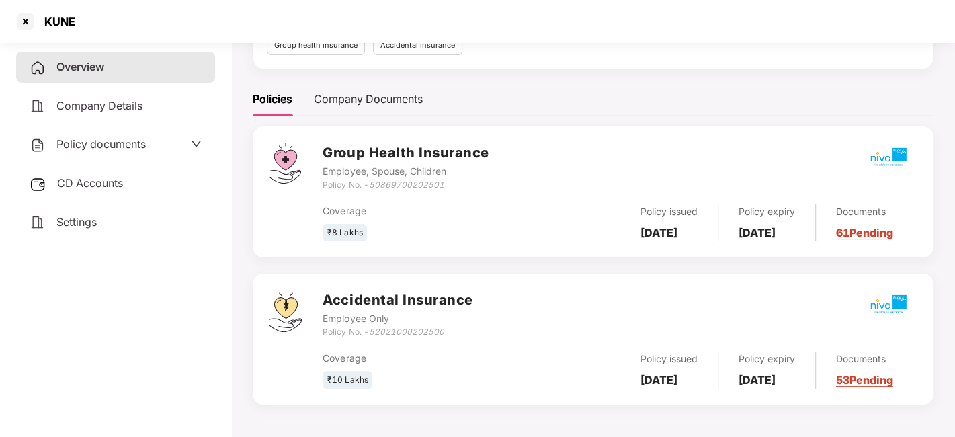
click at [82, 183] on span "CD Accounts" at bounding box center [90, 182] width 66 height 13
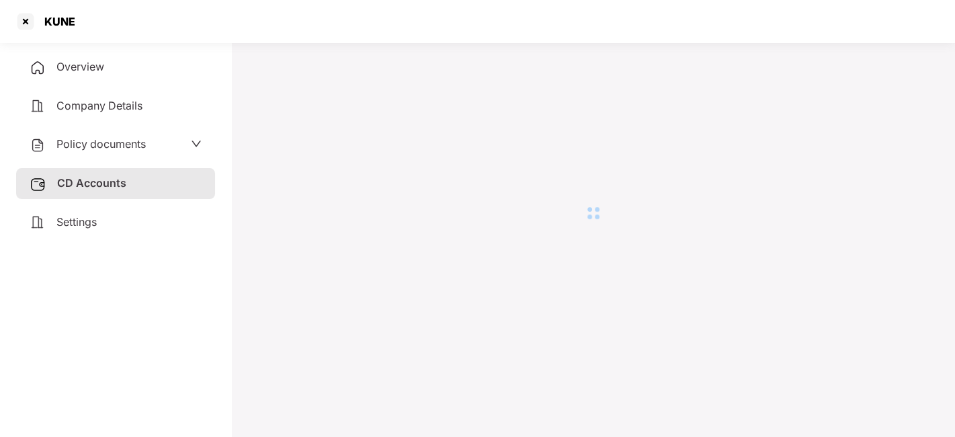
scroll to position [36, 0]
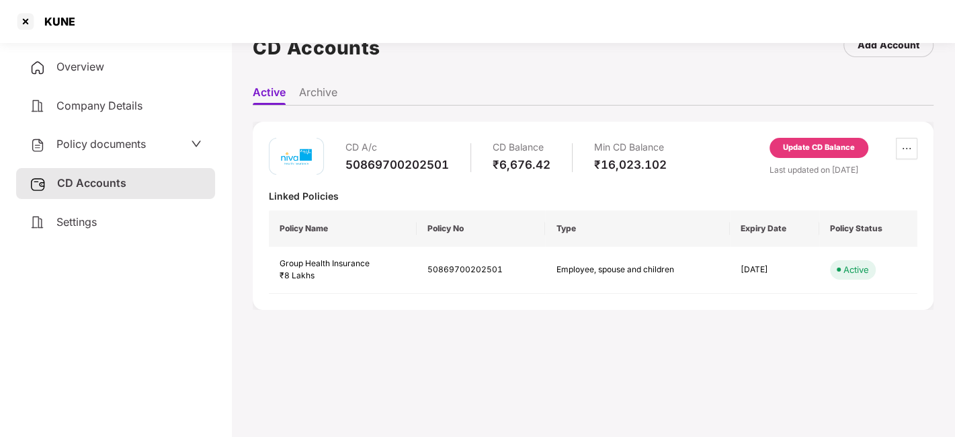
click at [77, 77] on div "Overview" at bounding box center [115, 67] width 199 height 31
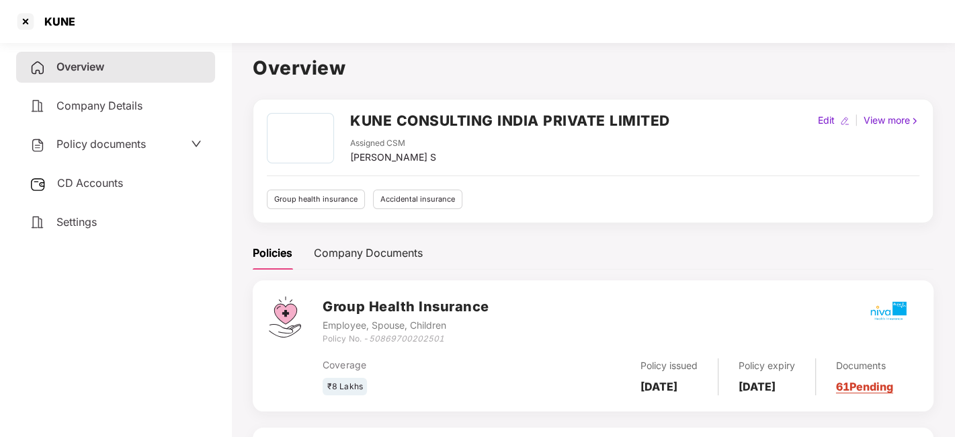
scroll to position [160, 0]
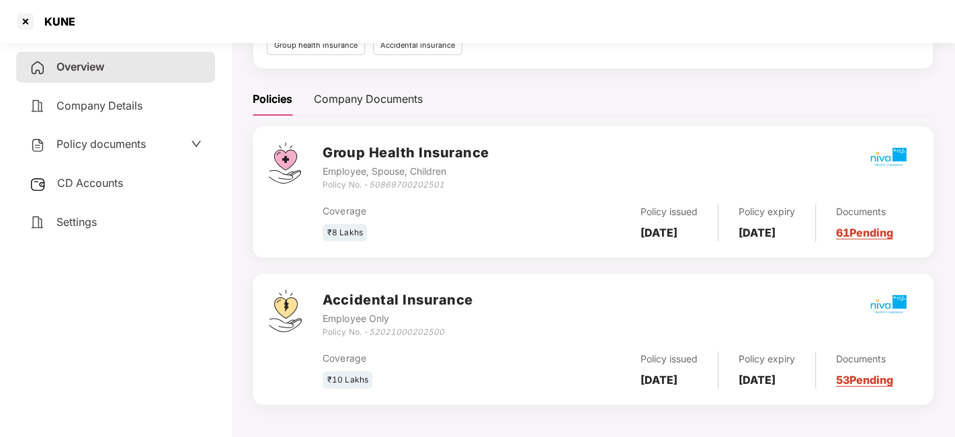
click at [95, 185] on span "CD Accounts" at bounding box center [90, 182] width 66 height 13
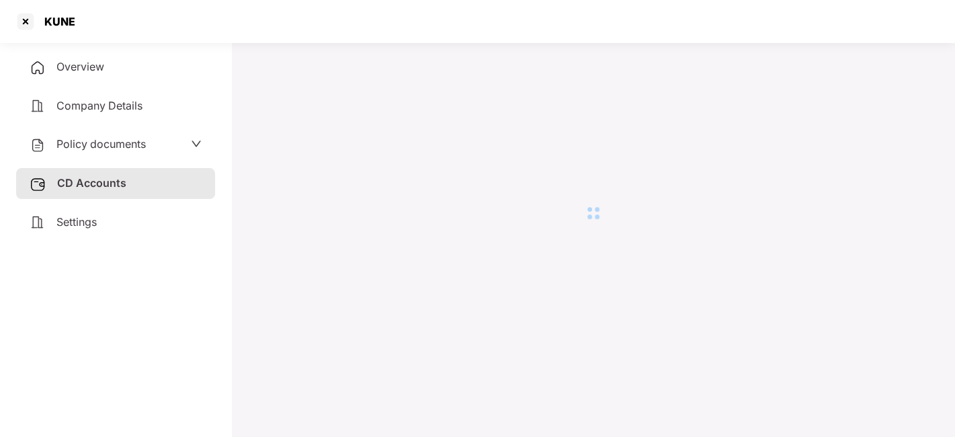
scroll to position [36, 0]
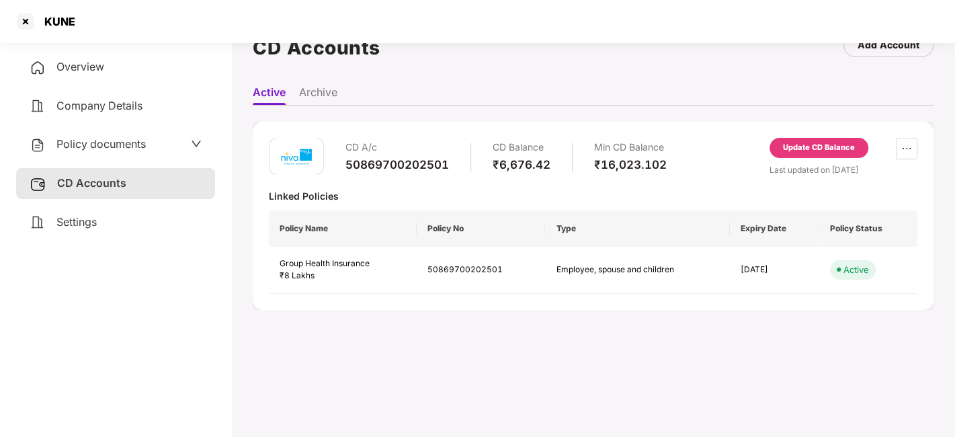
click at [95, 185] on span "CD Accounts" at bounding box center [91, 182] width 69 height 13
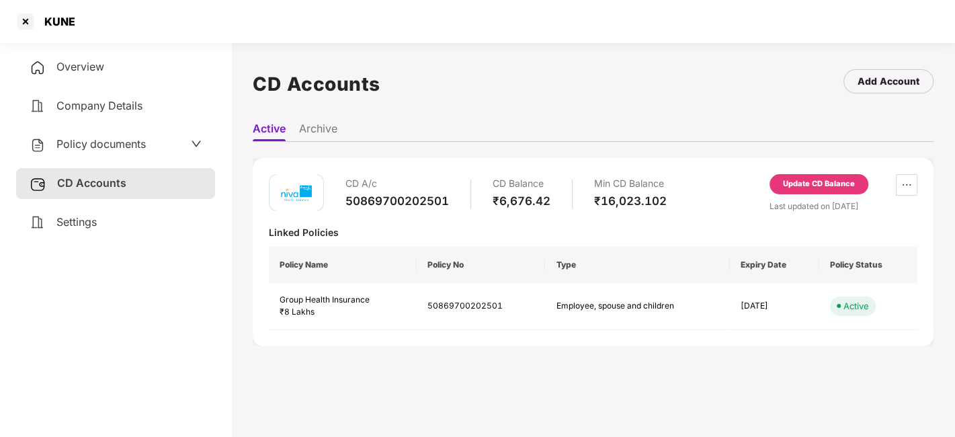
click at [120, 184] on span "CD Accounts" at bounding box center [91, 182] width 69 height 13
click at [69, 63] on span "Overview" at bounding box center [80, 66] width 48 height 13
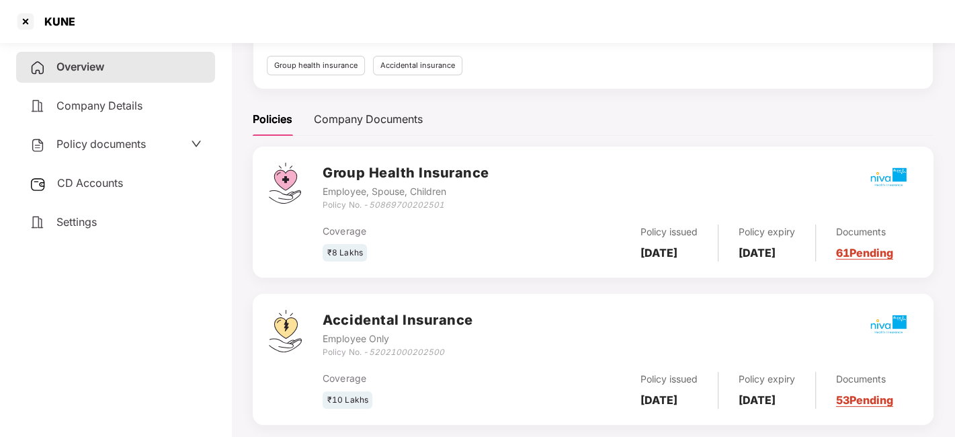
scroll to position [134, 0]
click at [174, 145] on div "Policy documents" at bounding box center [116, 144] width 172 height 17
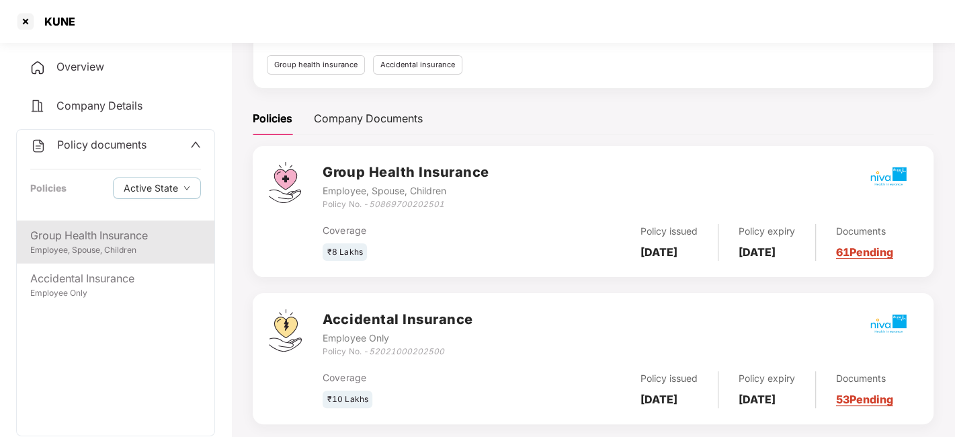
click at [104, 235] on div "Group Health Insurance" at bounding box center [115, 235] width 171 height 17
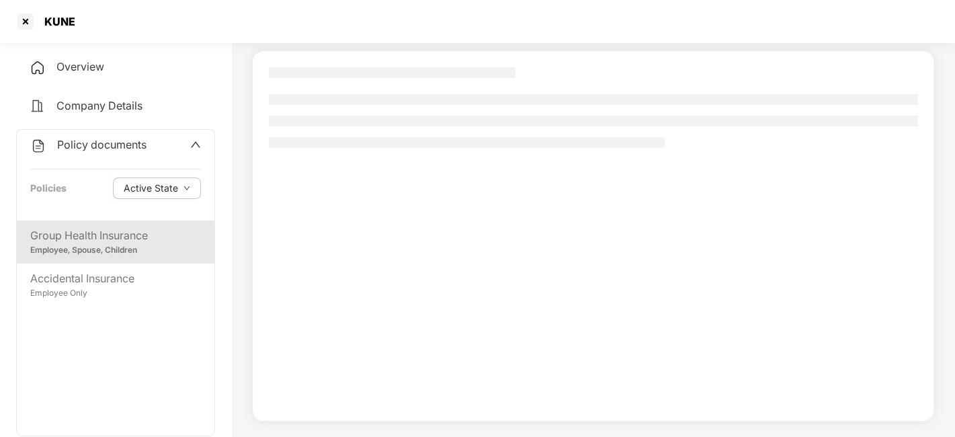
scroll to position [83, 0]
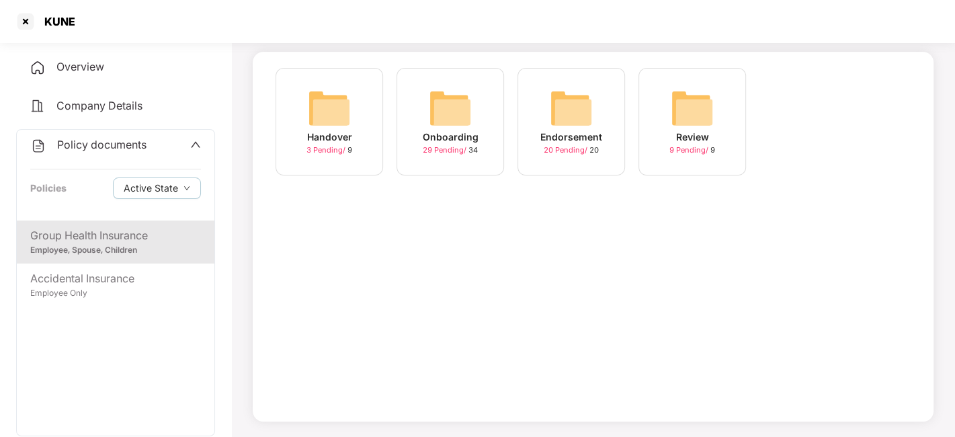
click at [81, 105] on span "Company Details" at bounding box center [99, 105] width 86 height 13
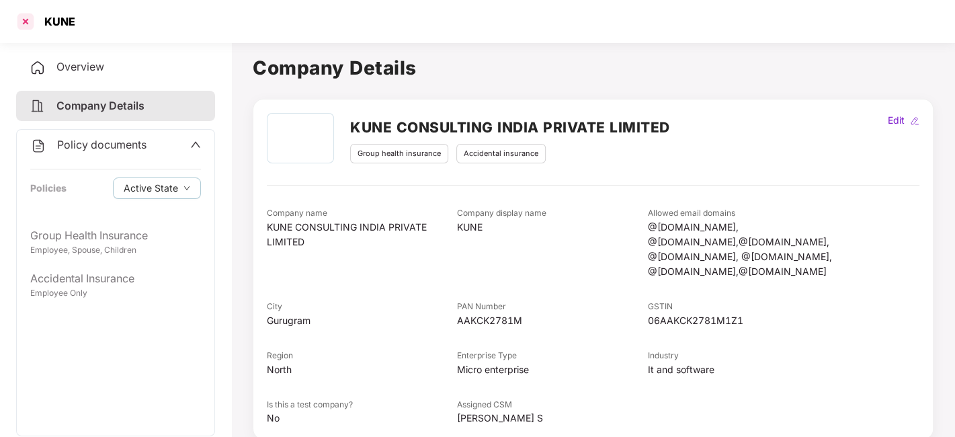
click at [21, 26] on div at bounding box center [26, 22] width 22 height 22
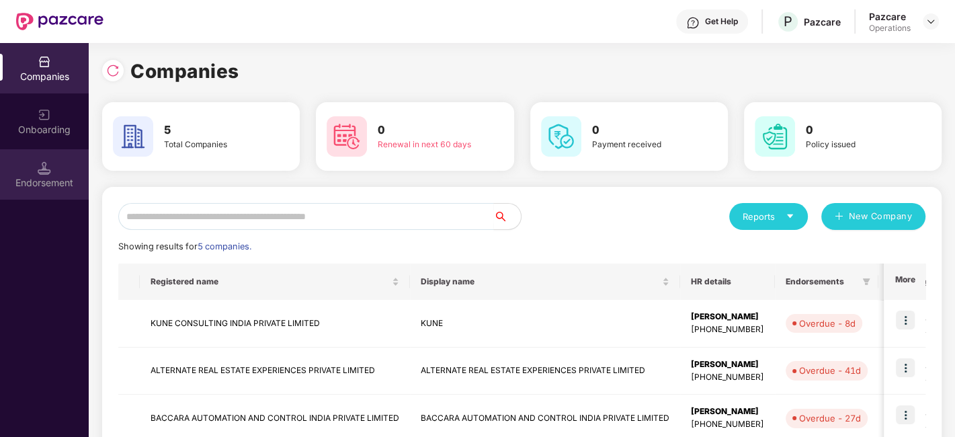
click at [42, 167] on img at bounding box center [44, 167] width 13 height 13
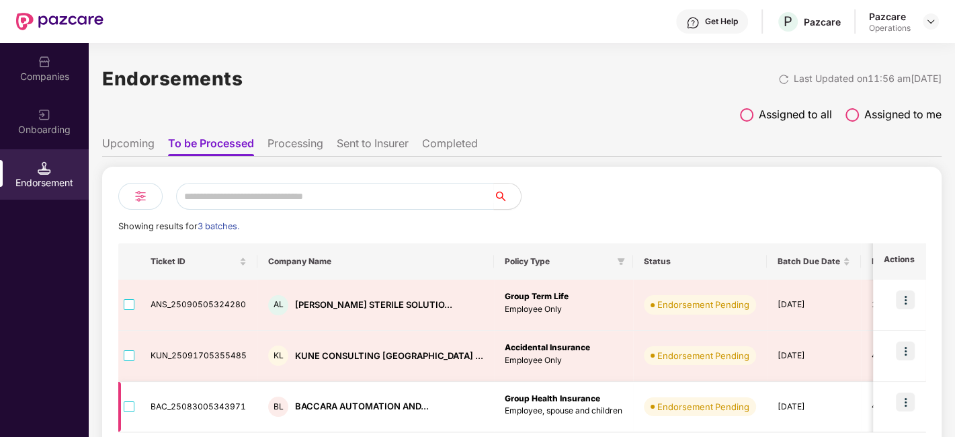
scroll to position [58, 0]
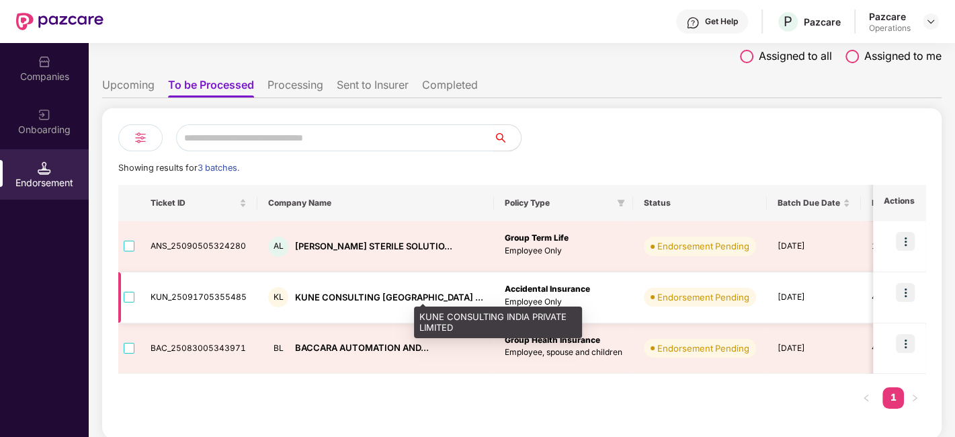
click at [305, 296] on div "KUNE CONSULTING [GEOGRAPHIC_DATA] ..." at bounding box center [389, 297] width 188 height 13
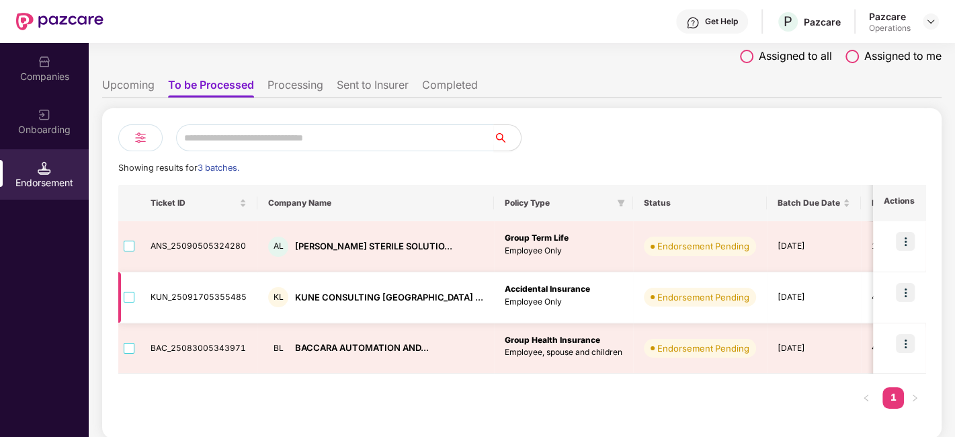
click at [908, 286] on img at bounding box center [905, 292] width 19 height 19
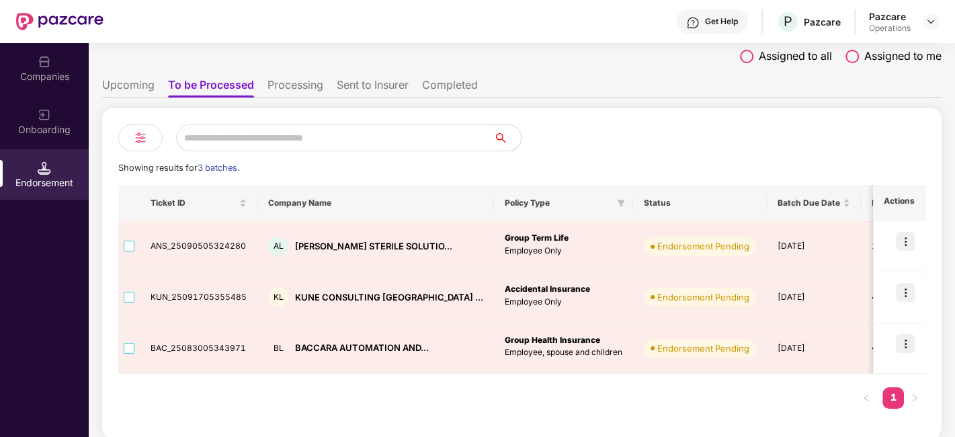
click at [46, 70] on div "Companies" at bounding box center [44, 76] width 89 height 13
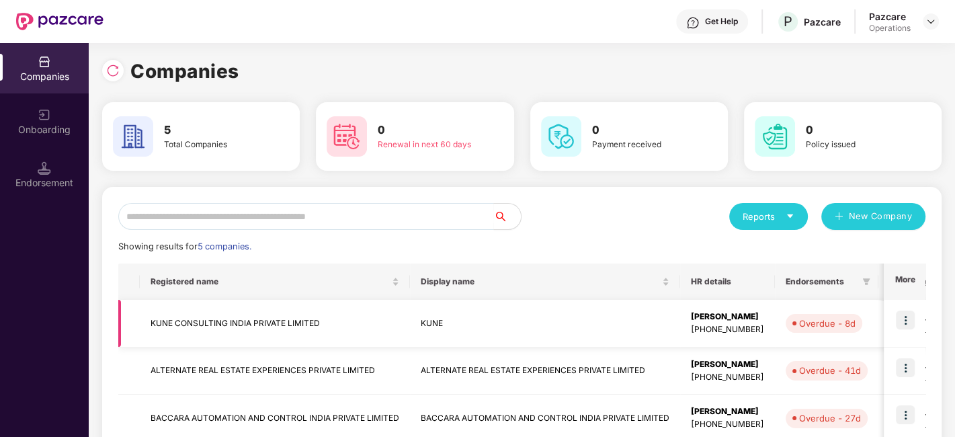
click at [904, 325] on img at bounding box center [905, 320] width 19 height 19
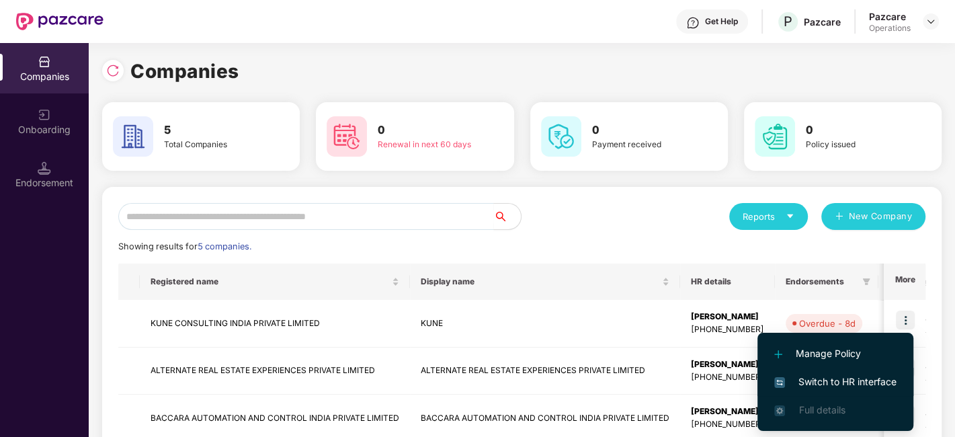
click at [836, 380] on span "Switch to HR interface" at bounding box center [835, 381] width 122 height 15
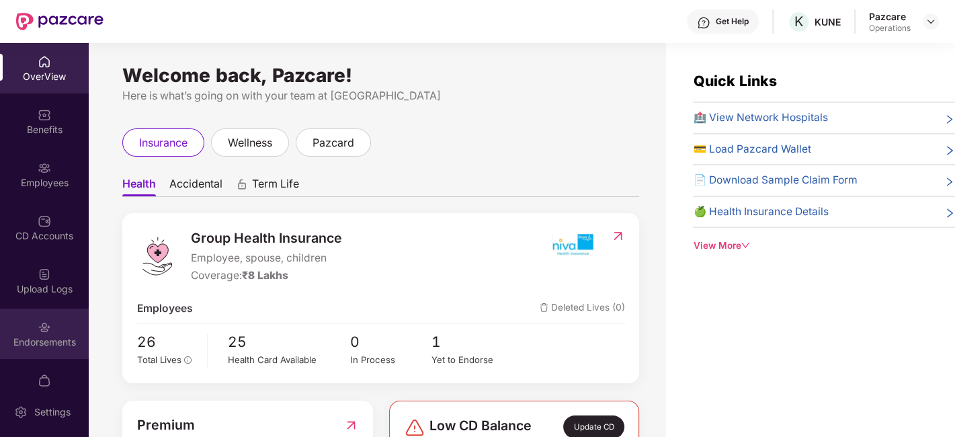
click at [42, 348] on div "Endorsements" at bounding box center [44, 341] width 89 height 13
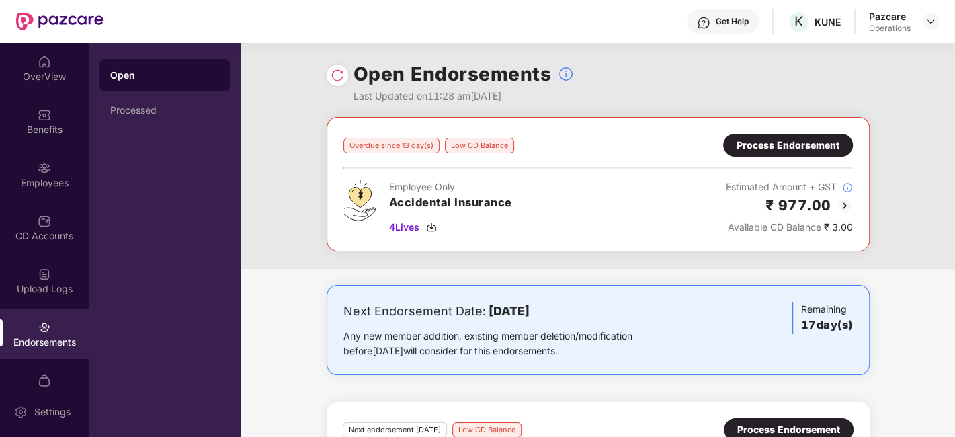
click at [334, 79] on img at bounding box center [337, 75] width 13 height 13
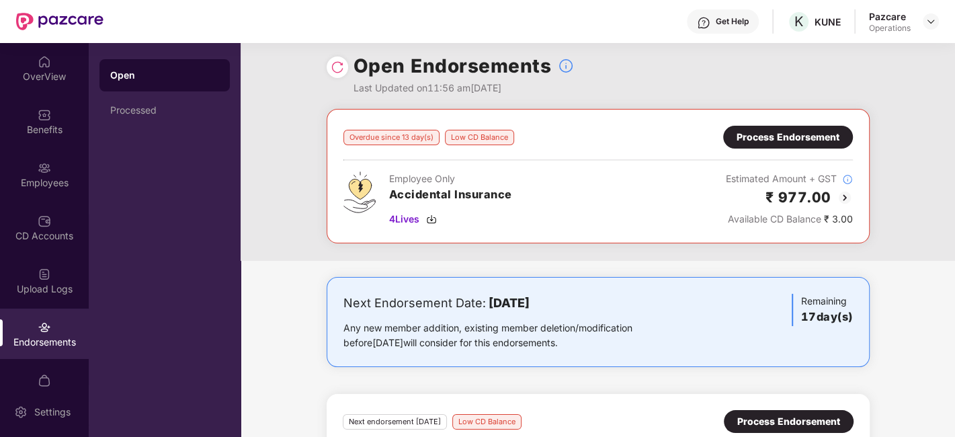
scroll to position [7, 0]
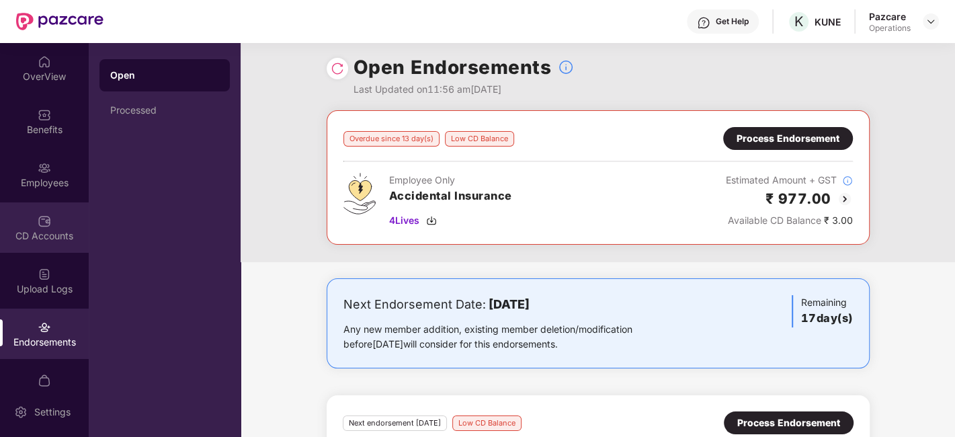
click at [47, 231] on div "CD Accounts" at bounding box center [44, 235] width 89 height 13
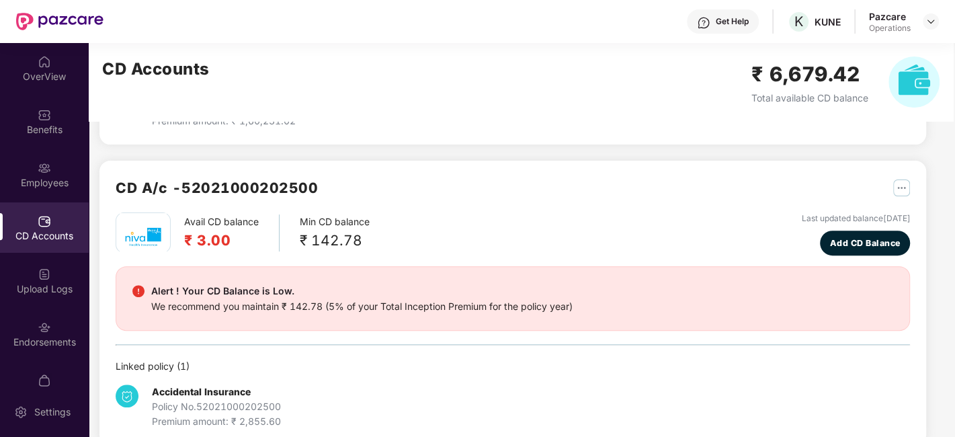
scroll to position [299, 0]
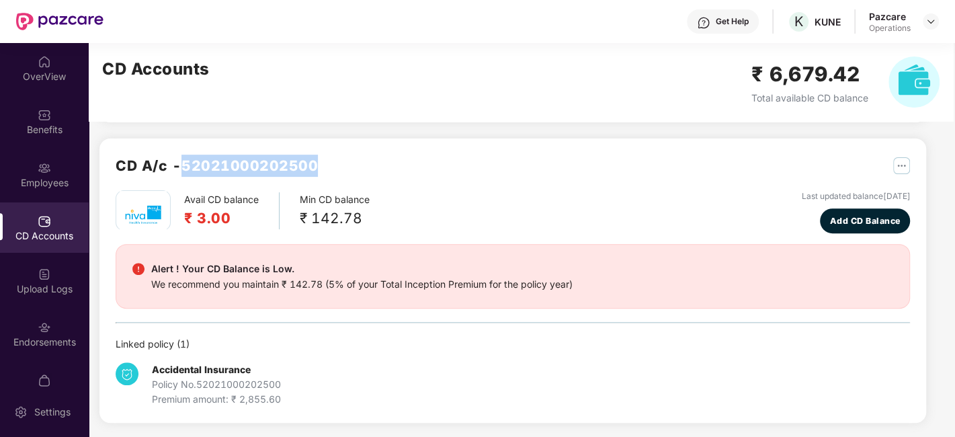
drag, startPoint x: 186, startPoint y: 160, endPoint x: 328, endPoint y: 166, distance: 142.0
click at [328, 166] on div "CD A/c - 52021000202500" at bounding box center [513, 173] width 795 height 36
copy h2 "52021000202500"
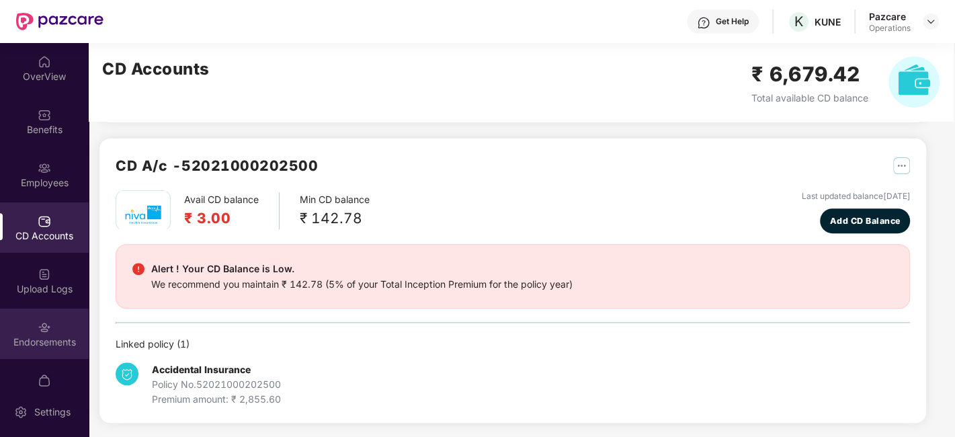
click at [41, 350] on div "Endorsements" at bounding box center [44, 334] width 89 height 50
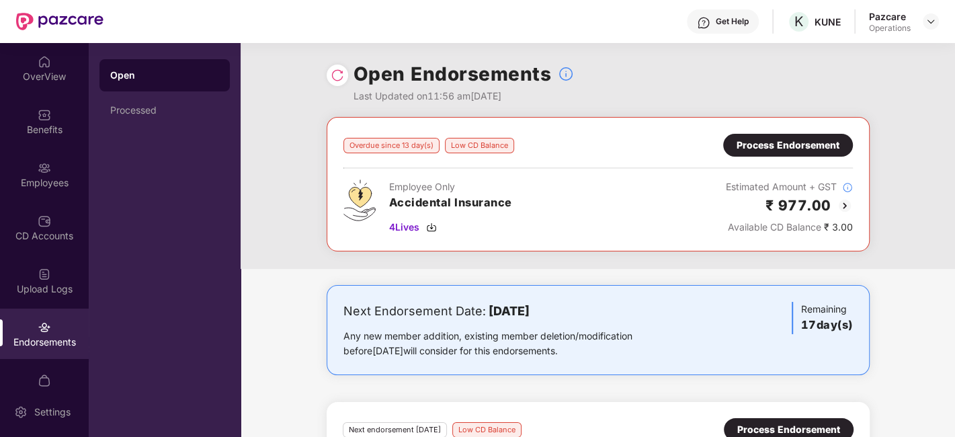
click at [762, 141] on div "Process Endorsement" at bounding box center [788, 145] width 103 height 15
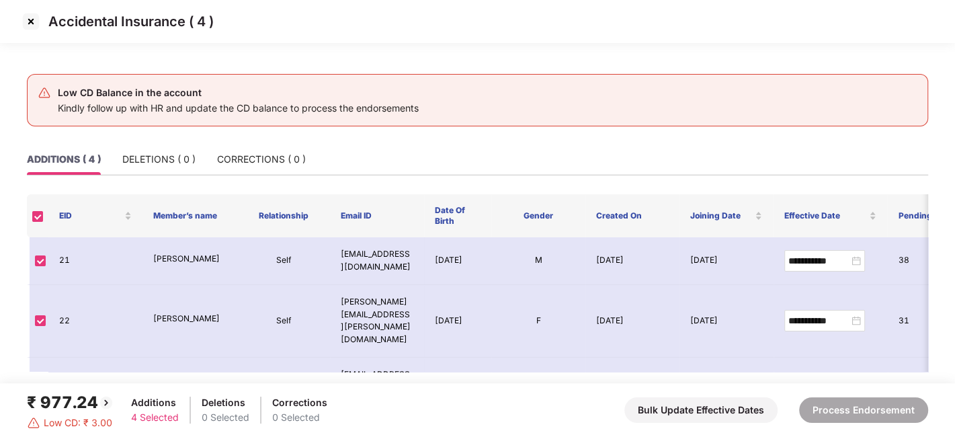
click at [25, 16] on img at bounding box center [31, 22] width 22 height 22
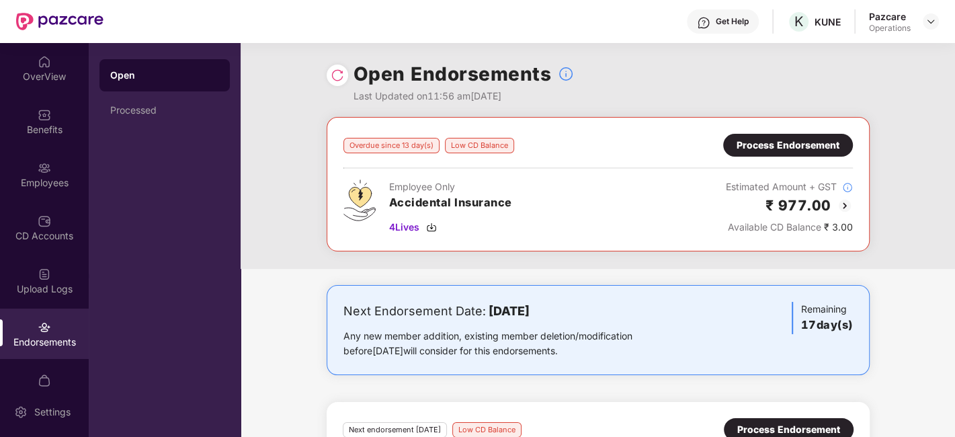
click at [787, 145] on div "Process Endorsement" at bounding box center [788, 145] width 103 height 15
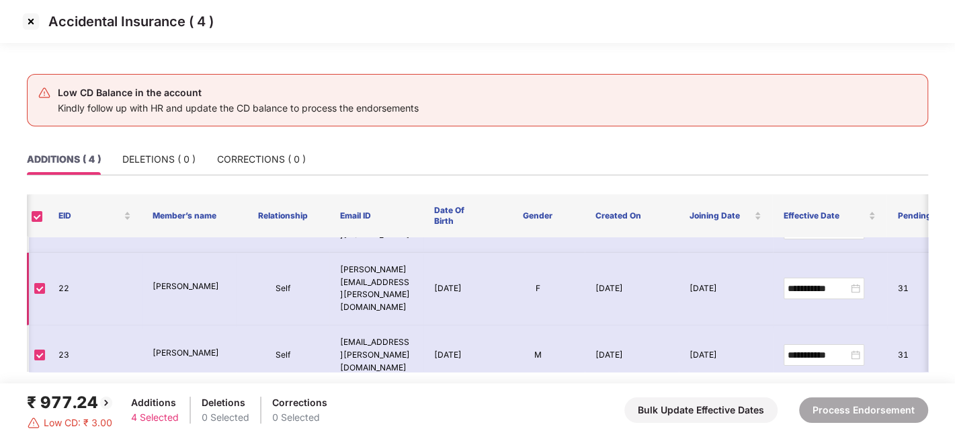
scroll to position [37, 1]
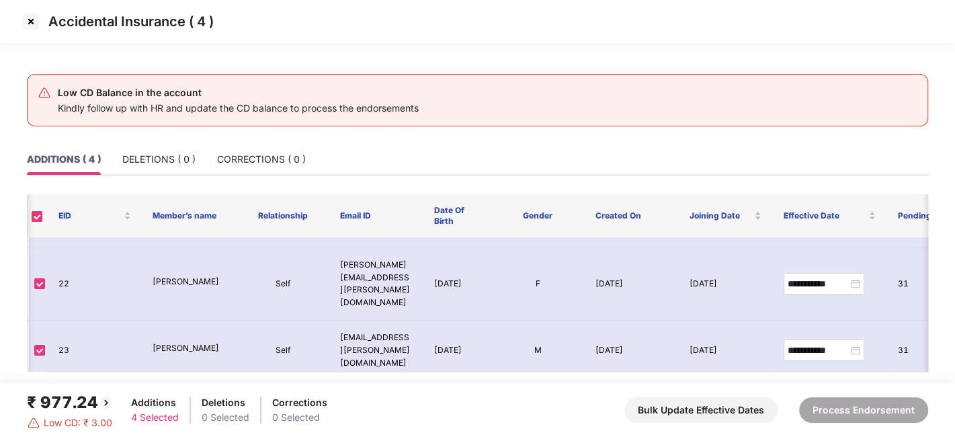
click at [33, 16] on img at bounding box center [31, 22] width 22 height 22
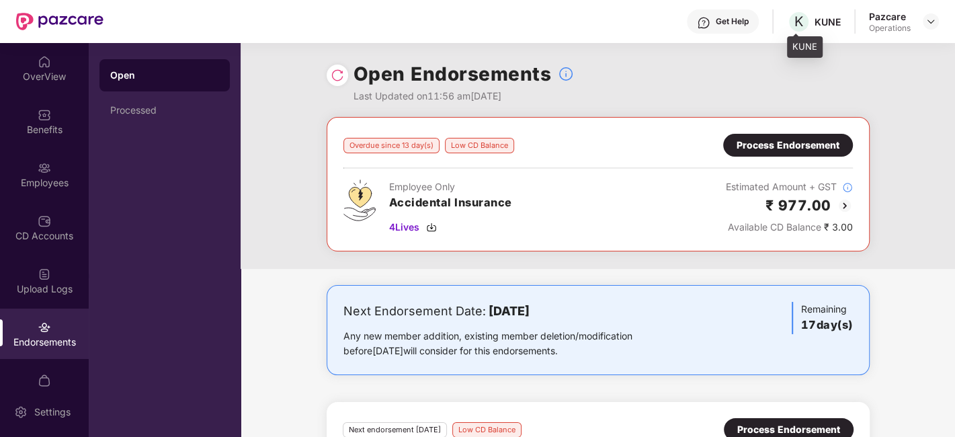
click at [819, 16] on div "KUNE" at bounding box center [828, 21] width 26 height 13
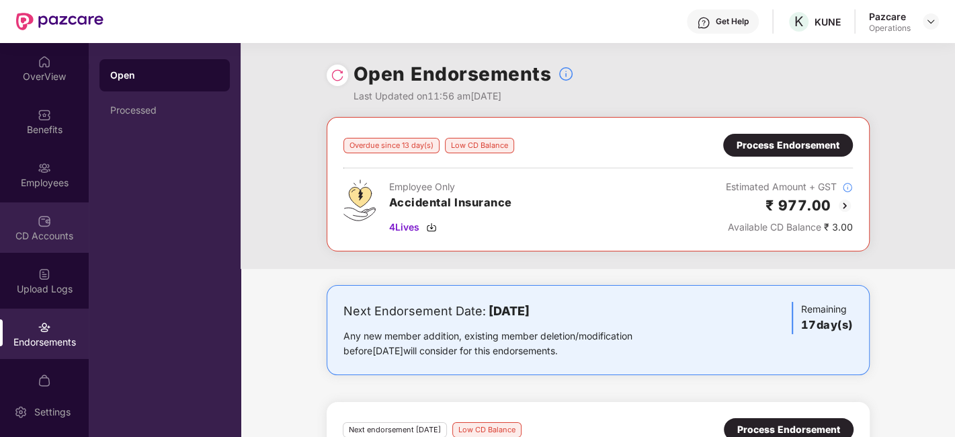
click at [44, 231] on div "CD Accounts" at bounding box center [44, 235] width 89 height 13
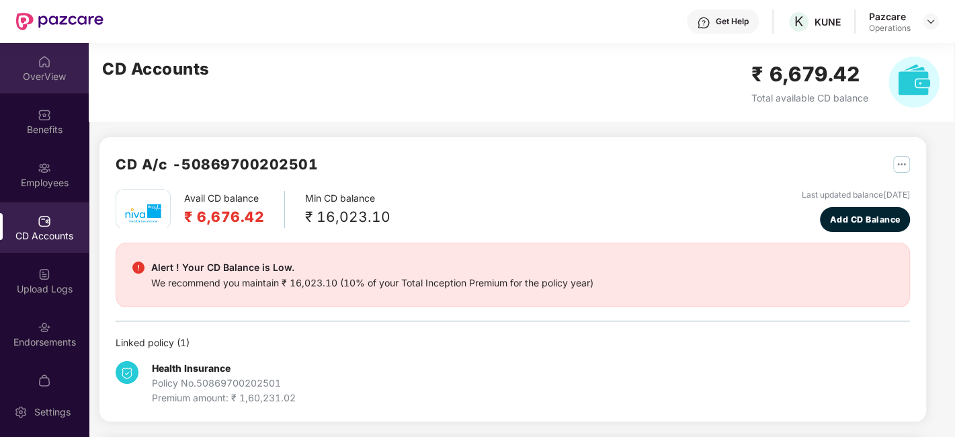
click at [42, 86] on div "OverView" at bounding box center [44, 68] width 89 height 50
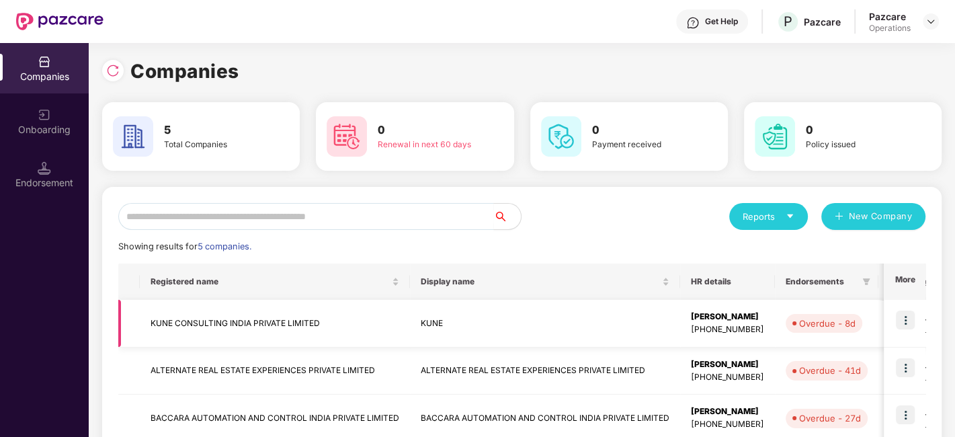
click at [904, 317] on img at bounding box center [905, 320] width 19 height 19
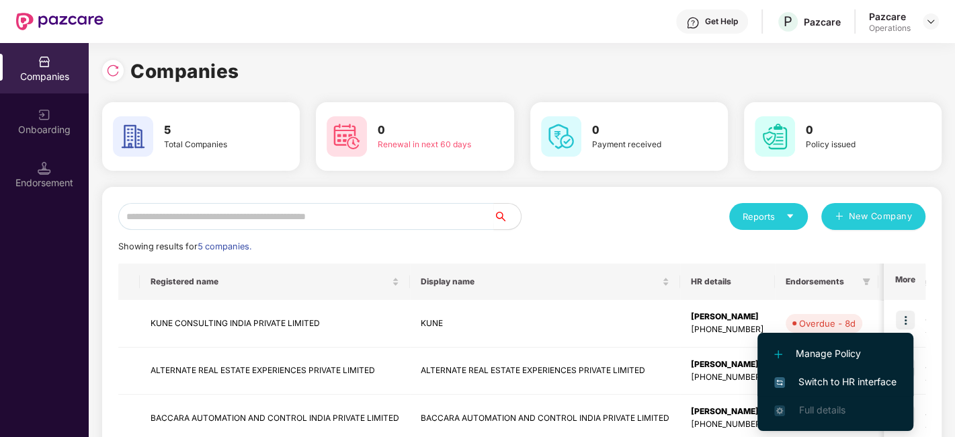
click at [804, 374] on span "Switch to HR interface" at bounding box center [835, 381] width 122 height 15
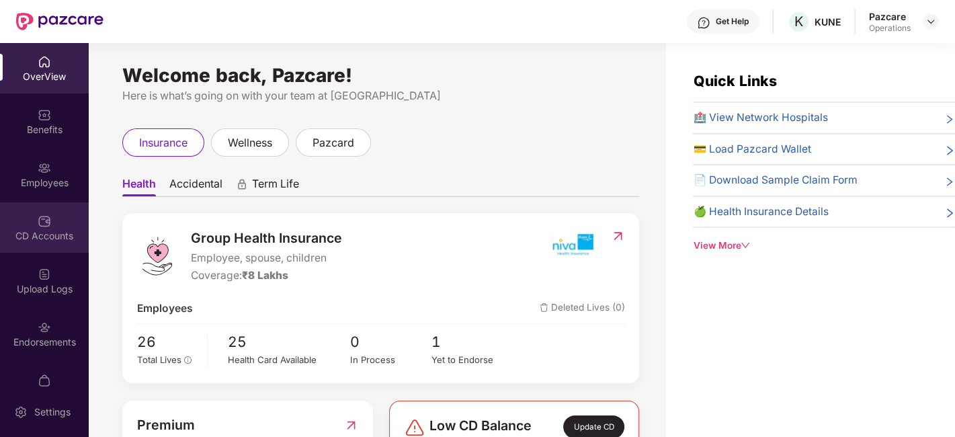
click at [56, 241] on div "CD Accounts" at bounding box center [44, 235] width 89 height 13
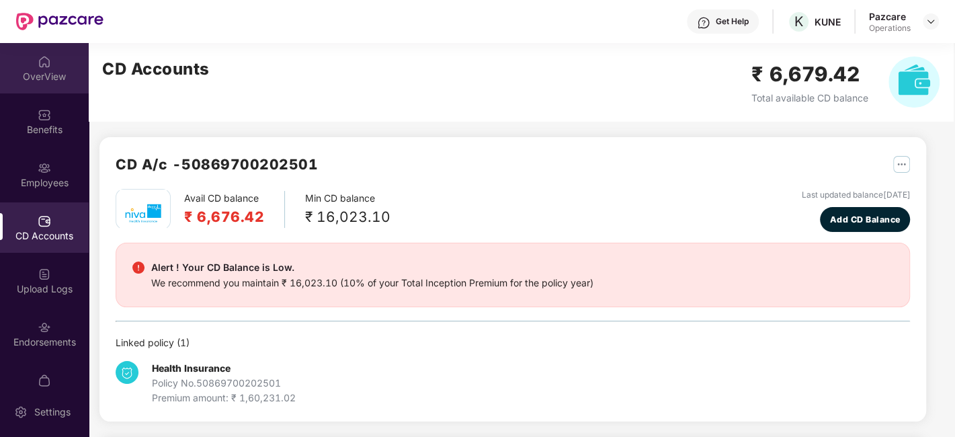
click at [43, 69] on div "OverView" at bounding box center [44, 68] width 89 height 50
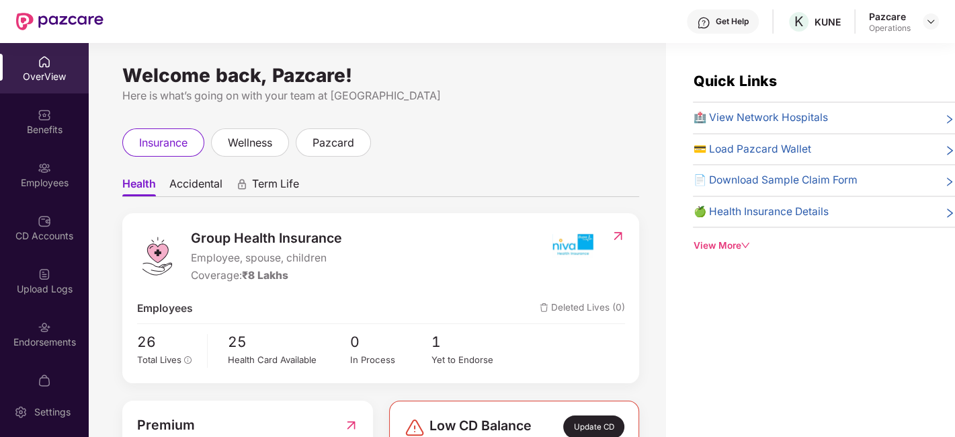
scroll to position [104, 0]
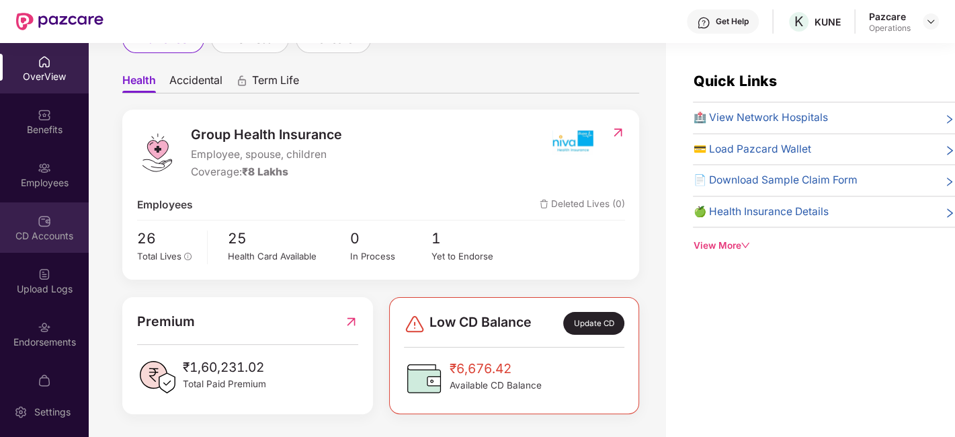
click at [36, 235] on div "CD Accounts" at bounding box center [44, 235] width 89 height 13
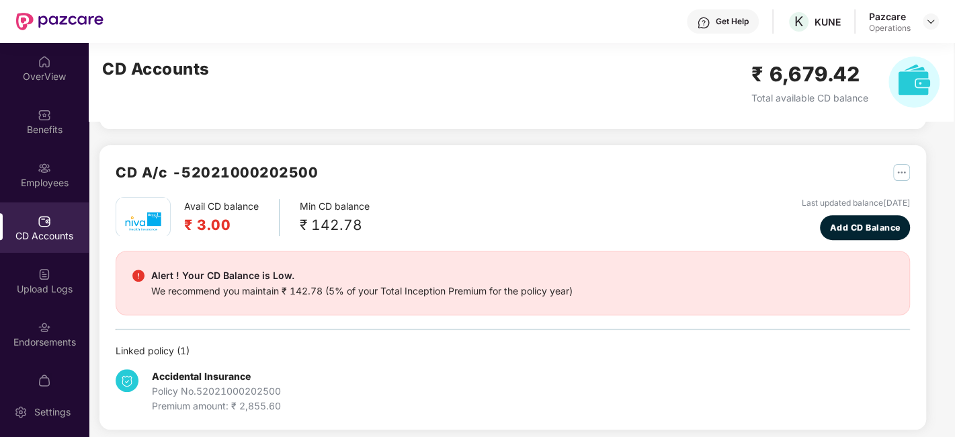
scroll to position [299, 0]
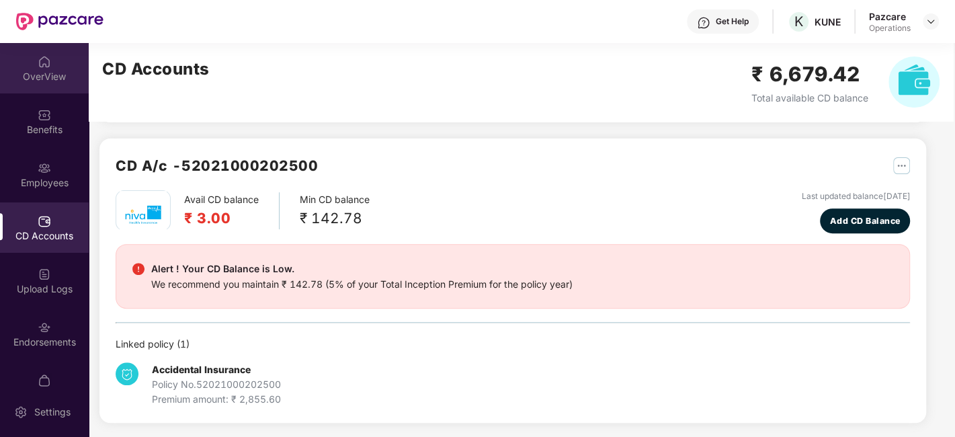
click at [38, 75] on div "OverView" at bounding box center [44, 76] width 89 height 13
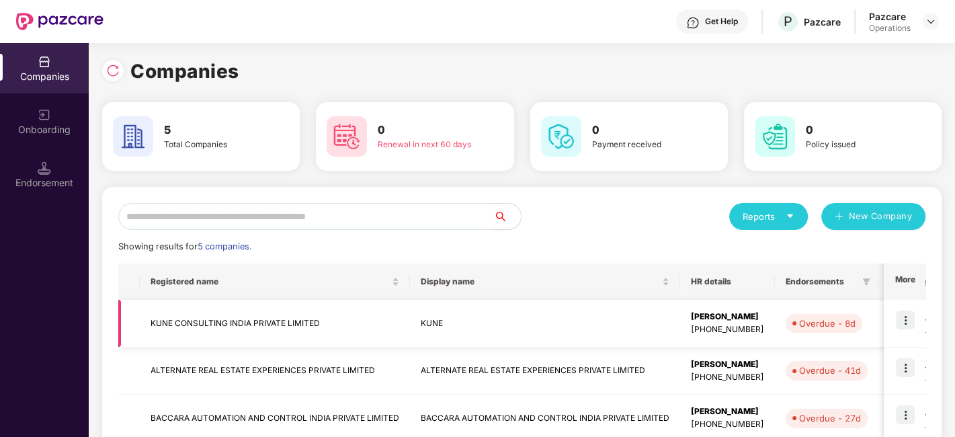
click at [247, 315] on td "KUNE CONSULTING INDIA PRIVATE LIMITED" at bounding box center [275, 324] width 270 height 48
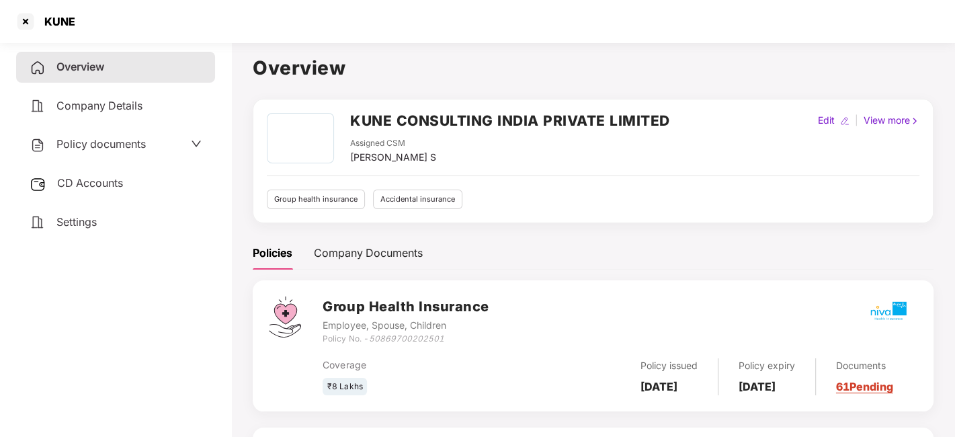
click at [115, 171] on div "CD Accounts" at bounding box center [115, 183] width 199 height 31
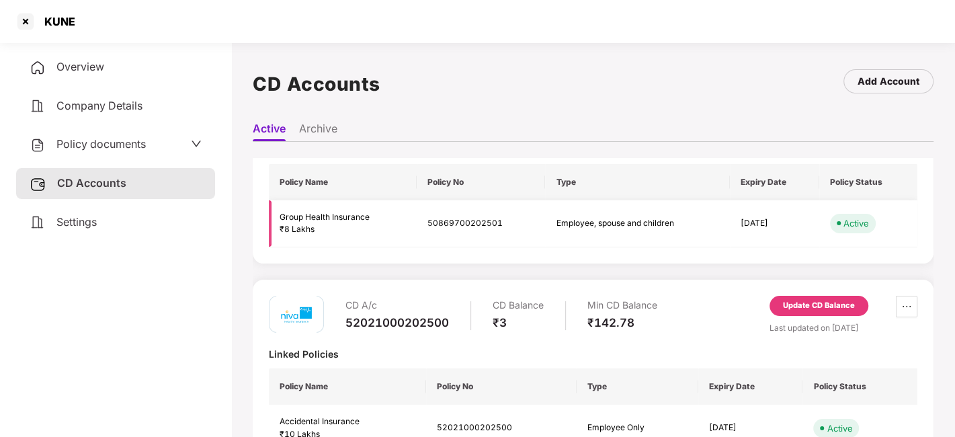
scroll to position [83, 0]
click at [788, 311] on div "Update CD Balance" at bounding box center [819, 305] width 99 height 20
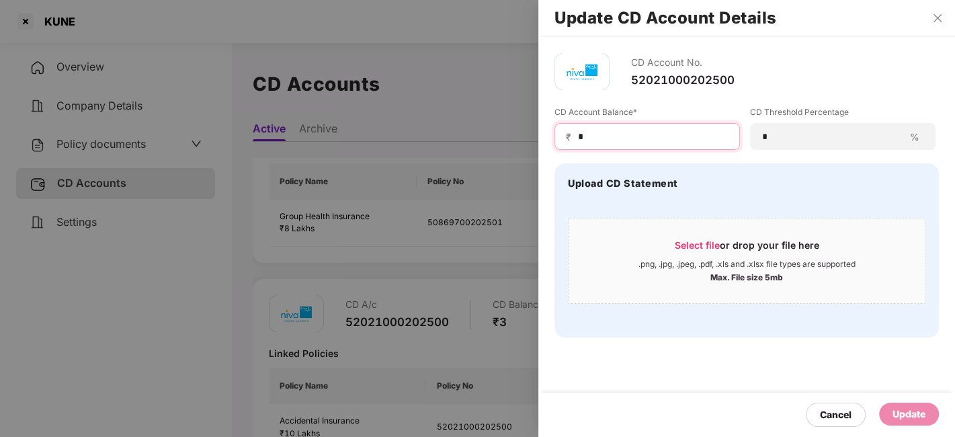
click at [596, 132] on input "*" at bounding box center [653, 137] width 152 height 14
type input "****"
click at [895, 423] on div "Update" at bounding box center [909, 414] width 60 height 23
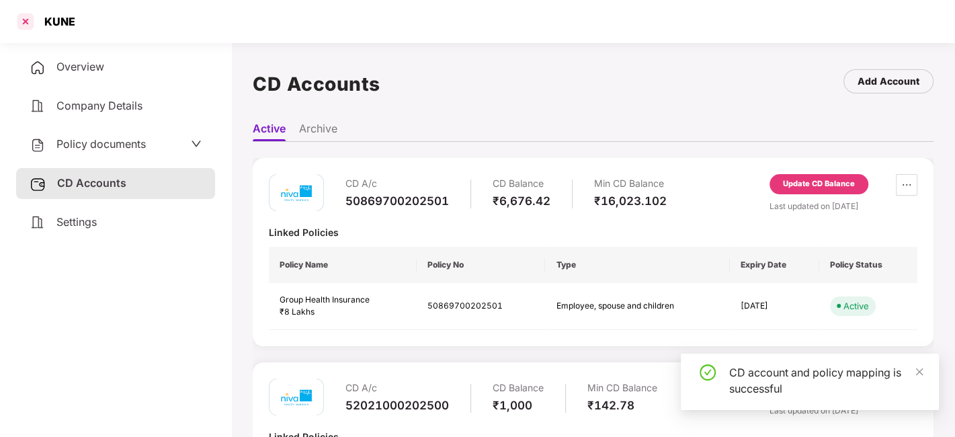
click at [24, 19] on div at bounding box center [26, 22] width 22 height 22
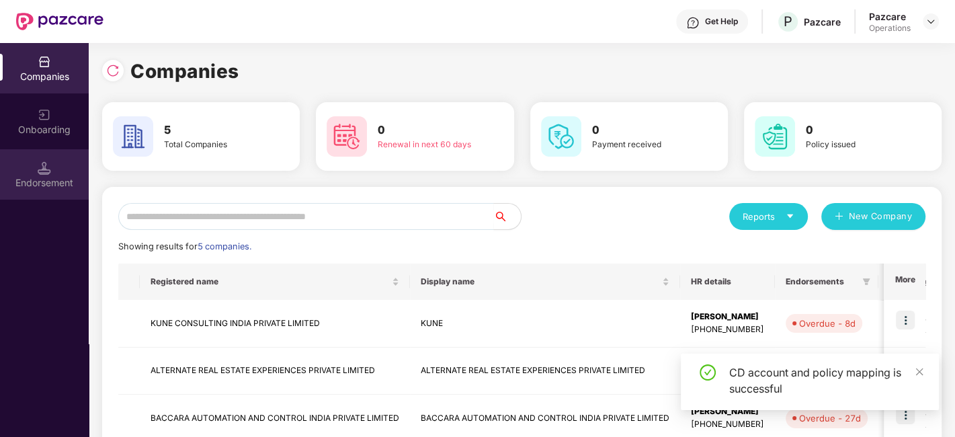
click at [63, 188] on div "Endorsement" at bounding box center [44, 182] width 89 height 13
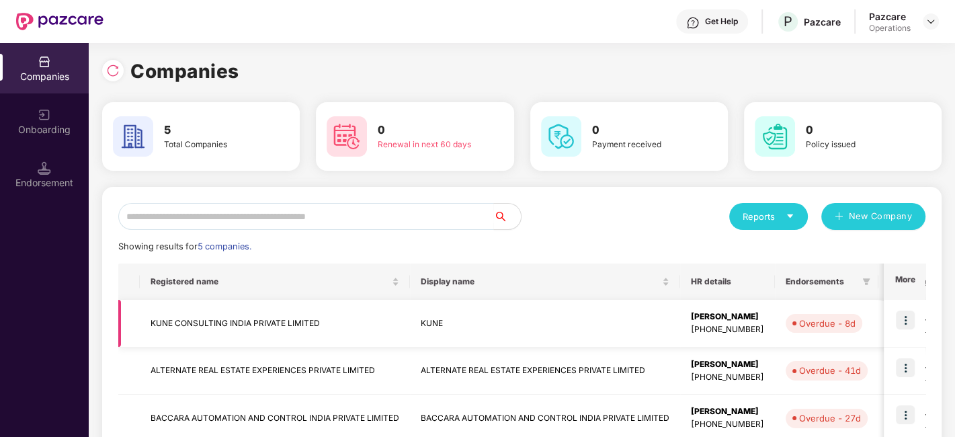
click at [908, 321] on img at bounding box center [905, 320] width 19 height 19
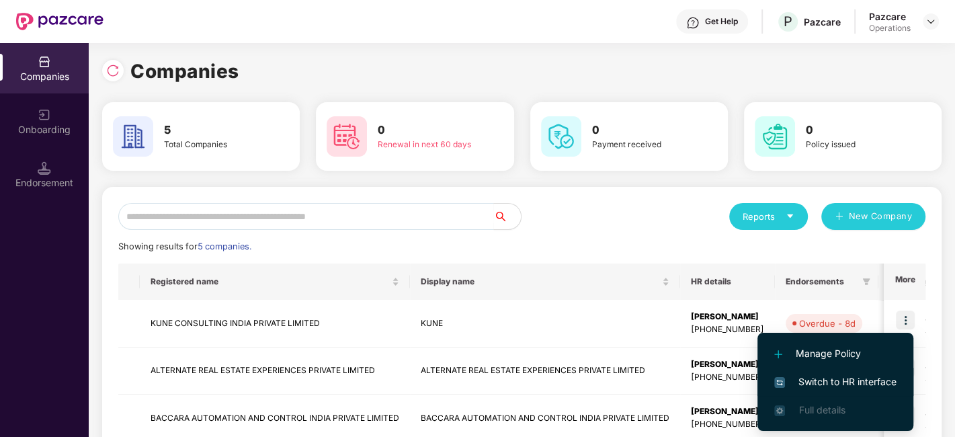
click at [830, 383] on span "Switch to HR interface" at bounding box center [835, 381] width 122 height 15
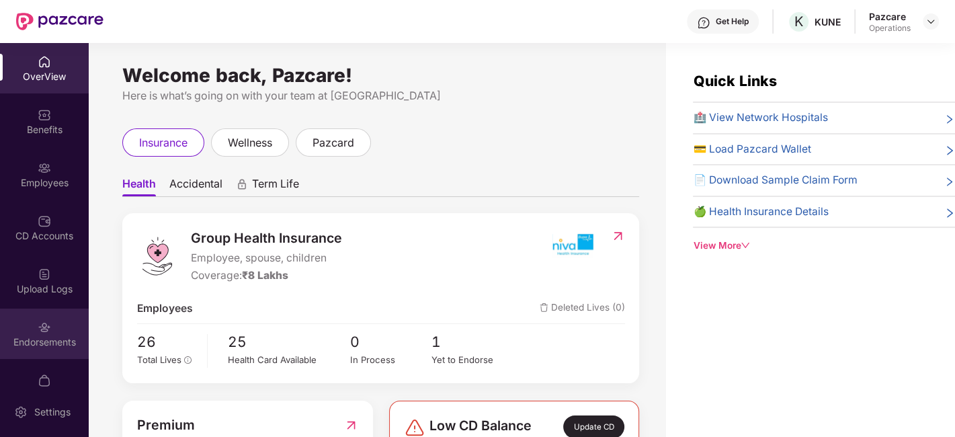
click at [42, 331] on img at bounding box center [44, 327] width 13 height 13
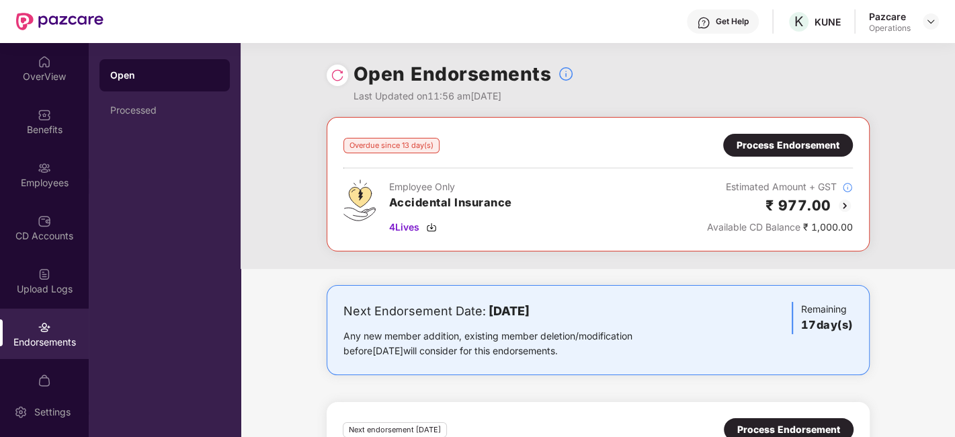
click at [804, 145] on div "Process Endorsement" at bounding box center [788, 145] width 103 height 15
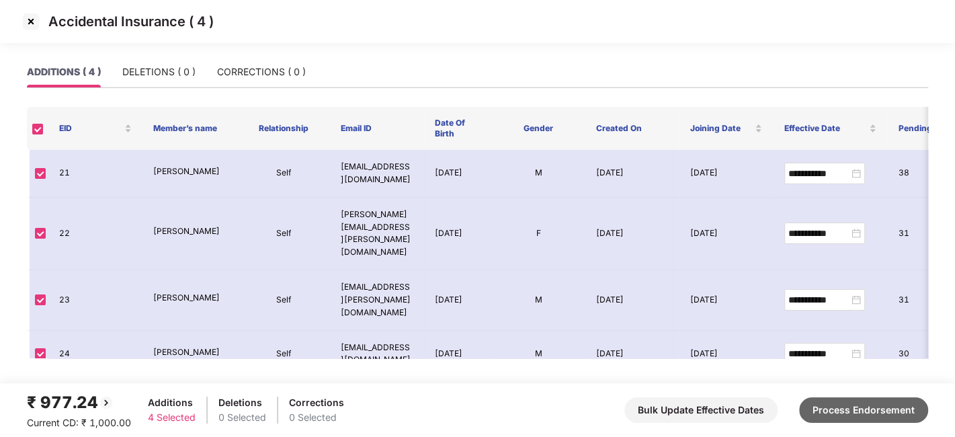
click at [899, 405] on button "Process Endorsement" at bounding box center [863, 410] width 129 height 26
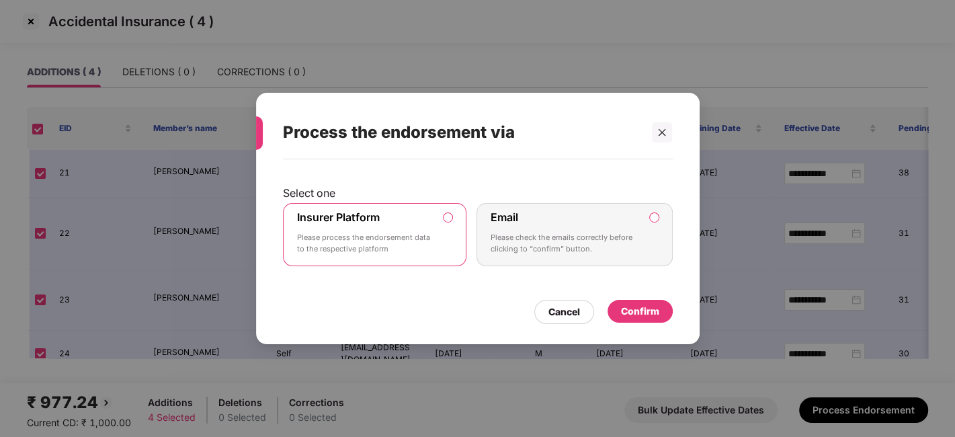
click at [645, 313] on div "Confirm" at bounding box center [640, 311] width 38 height 15
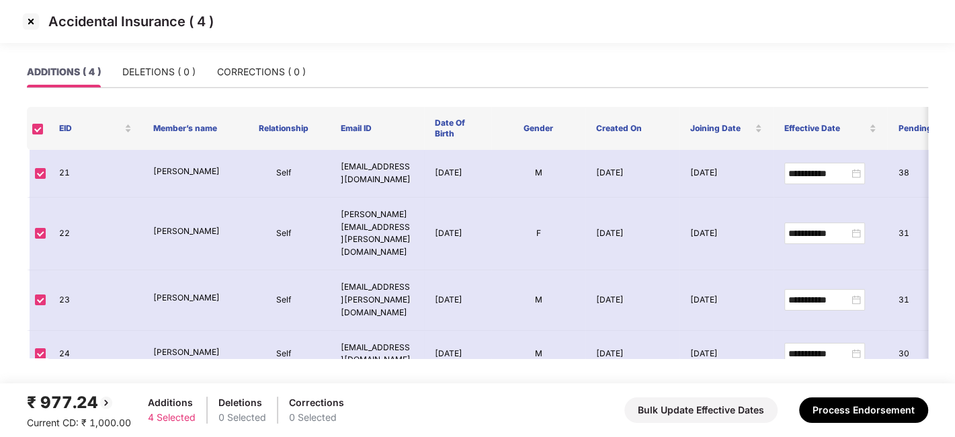
click at [32, 23] on img at bounding box center [31, 22] width 22 height 22
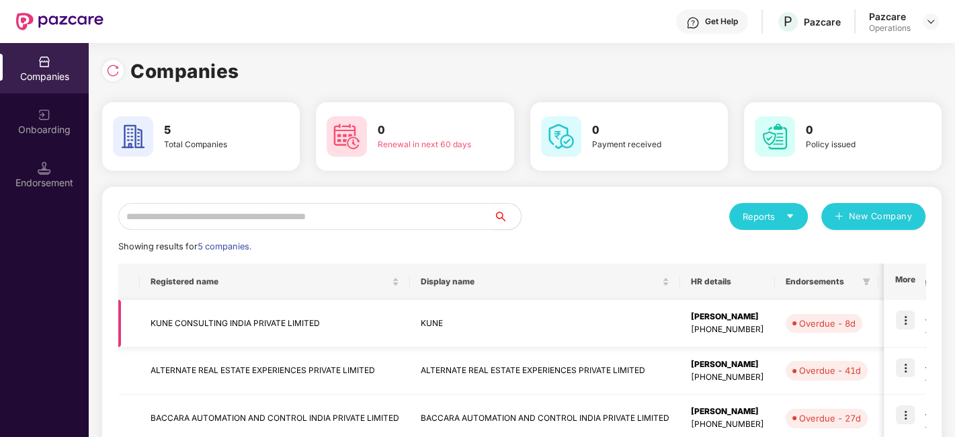
click at [907, 316] on img at bounding box center [905, 320] width 19 height 19
click at [288, 324] on td "KUNE CONSULTING INDIA PRIVATE LIMITED" at bounding box center [275, 324] width 270 height 48
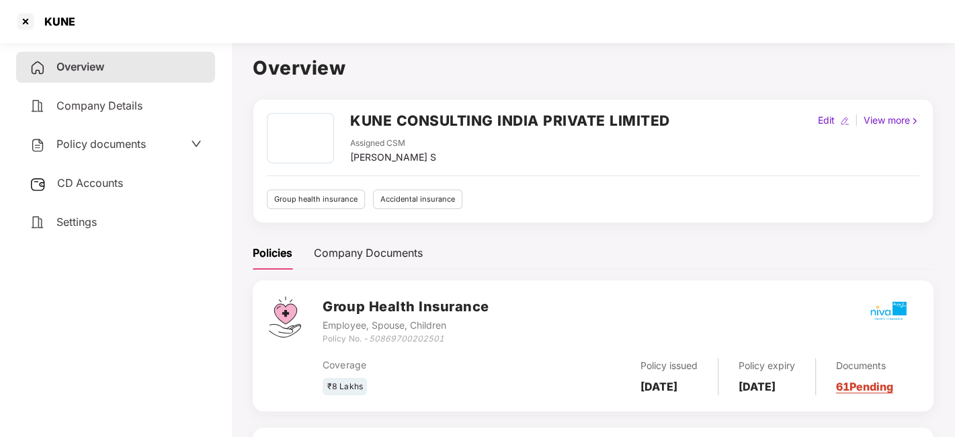
click at [102, 179] on span "CD Accounts" at bounding box center [90, 182] width 66 height 13
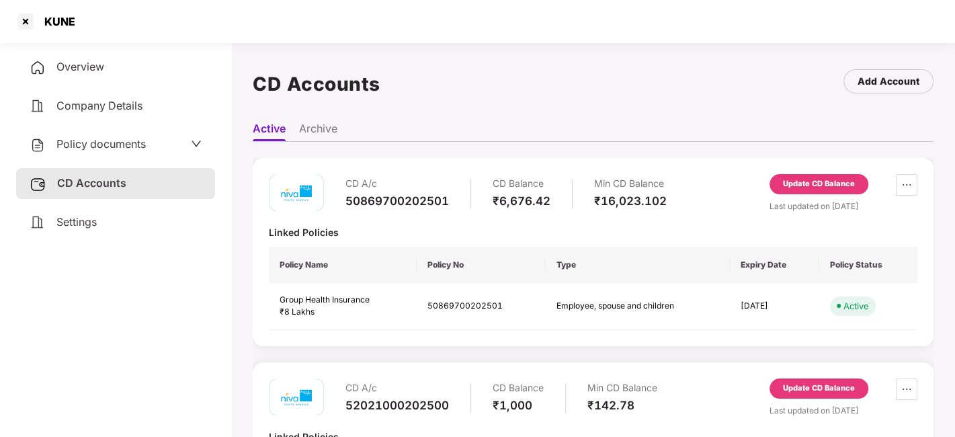
scroll to position [124, 0]
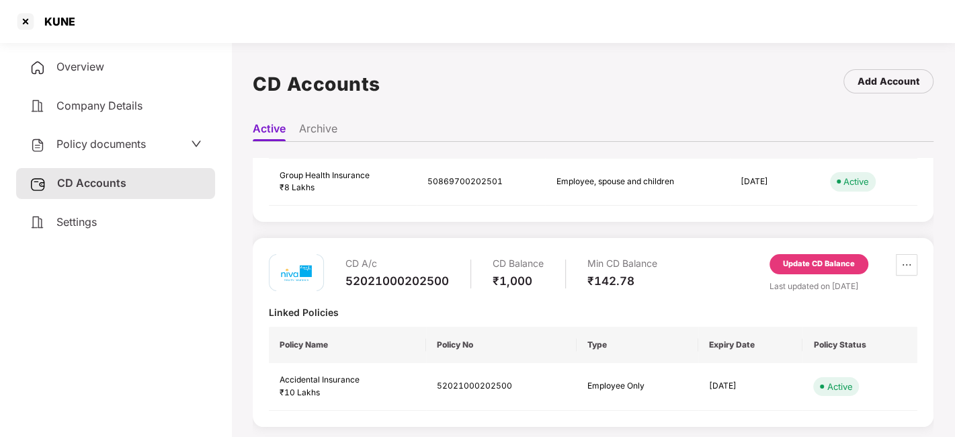
click at [836, 258] on div "Update CD Balance" at bounding box center [819, 264] width 72 height 12
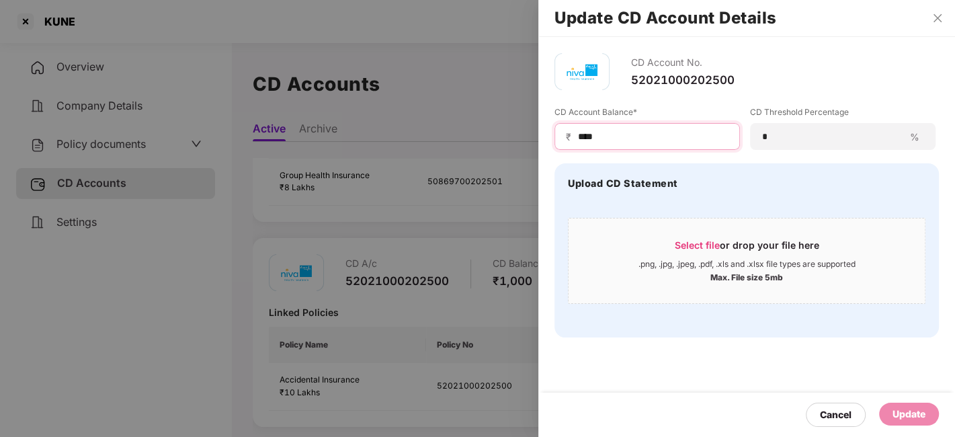
drag, startPoint x: 630, startPoint y: 134, endPoint x: 551, endPoint y: 136, distance: 78.7
click at [551, 136] on div "CD Account No. 52021000202500 CD Account Balance* ₹ **** CD Threshold Percentag…" at bounding box center [746, 195] width 417 height 317
type input "*"
click at [895, 417] on div "Update" at bounding box center [909, 414] width 33 height 15
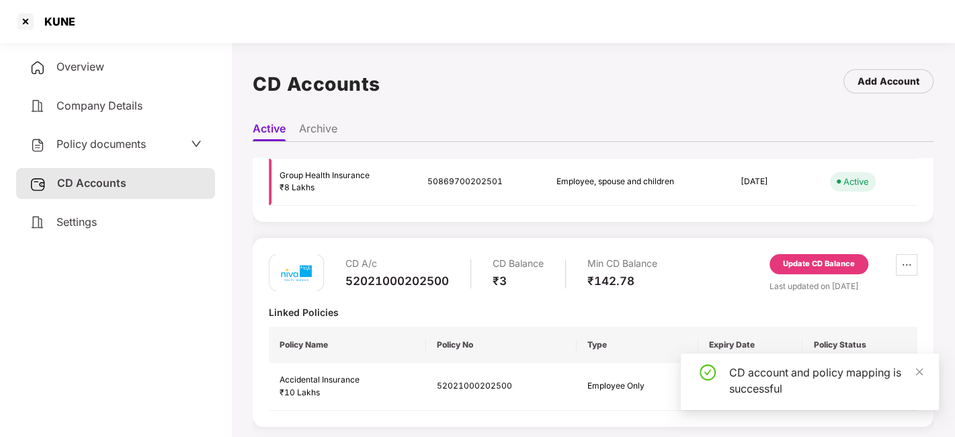
scroll to position [0, 0]
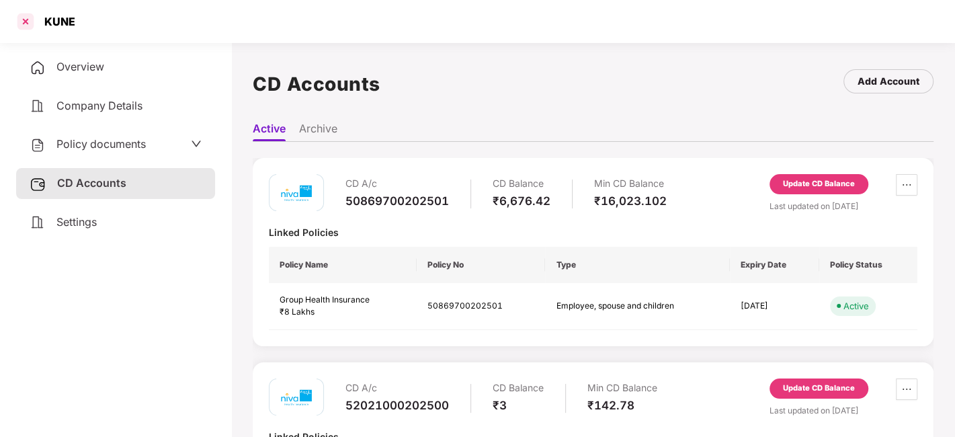
click at [25, 14] on div at bounding box center [26, 22] width 22 height 22
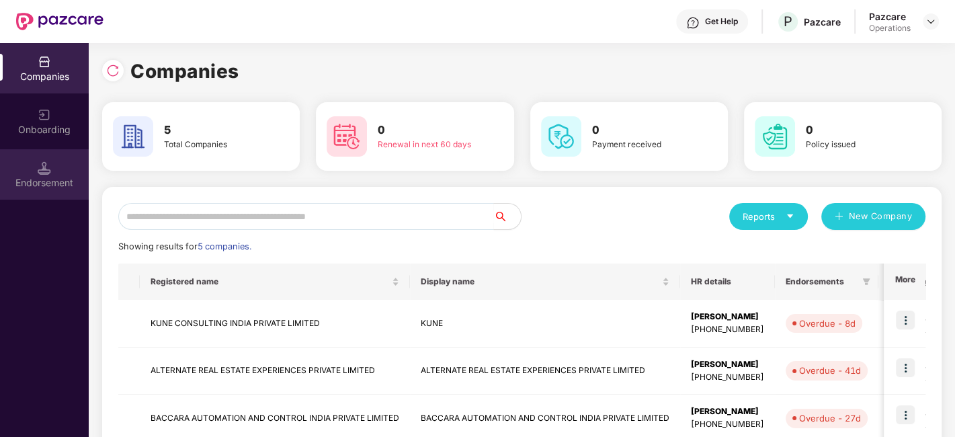
click at [60, 182] on div "Endorsement" at bounding box center [44, 182] width 89 height 13
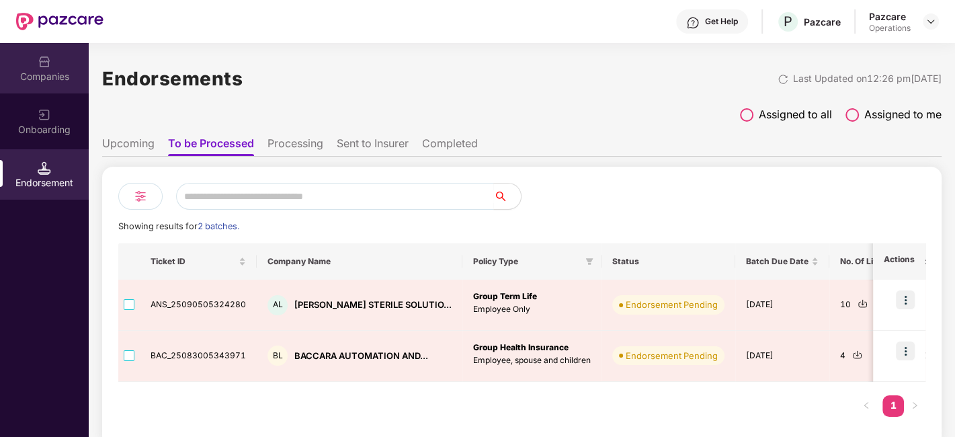
click at [28, 70] on div "Companies" at bounding box center [44, 76] width 89 height 13
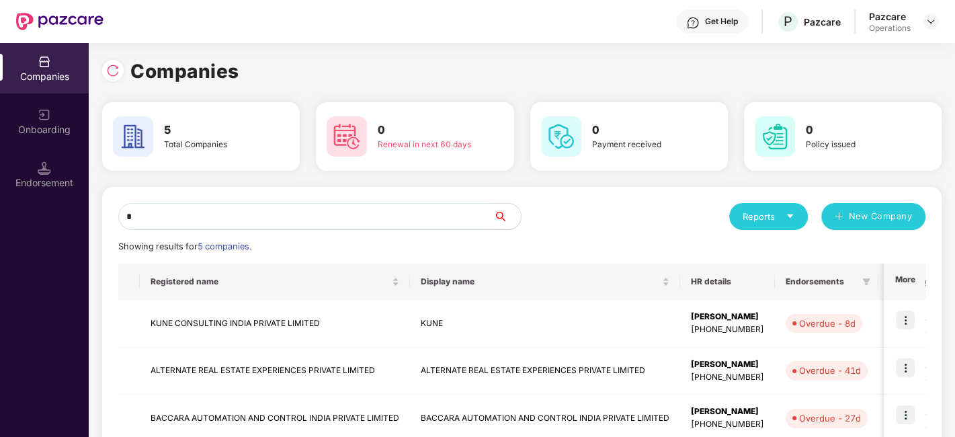
click at [315, 212] on input "*" at bounding box center [306, 216] width 376 height 27
type input "*"
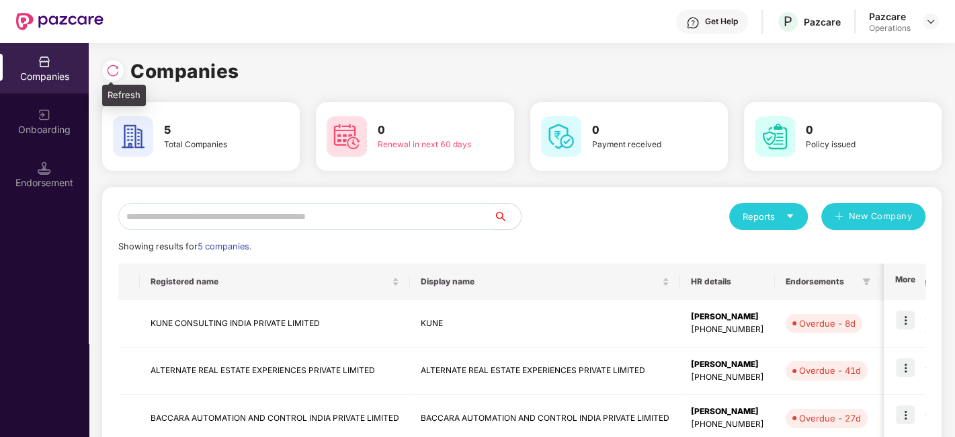
click at [115, 74] on img at bounding box center [112, 70] width 13 height 13
click at [119, 69] on img at bounding box center [112, 70] width 13 height 13
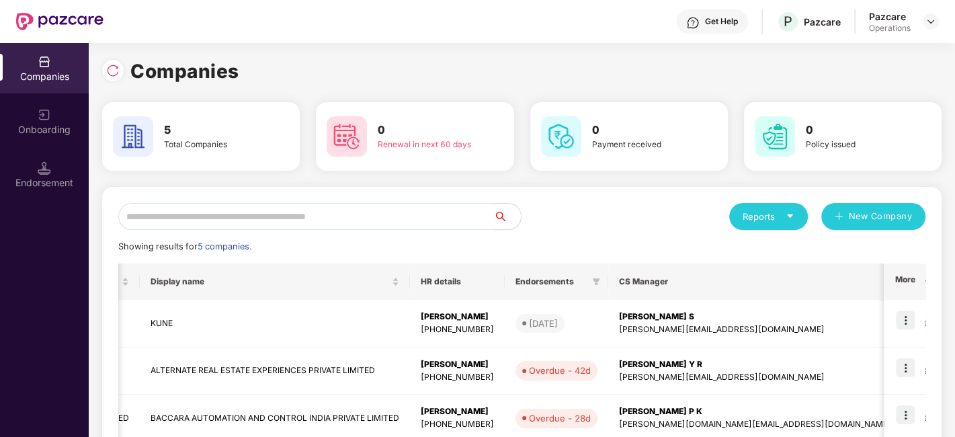
click at [614, 40] on div "Get Help P Pazcare Pazcare Operations" at bounding box center [522, 21] width 836 height 43
